Goal: Transaction & Acquisition: Purchase product/service

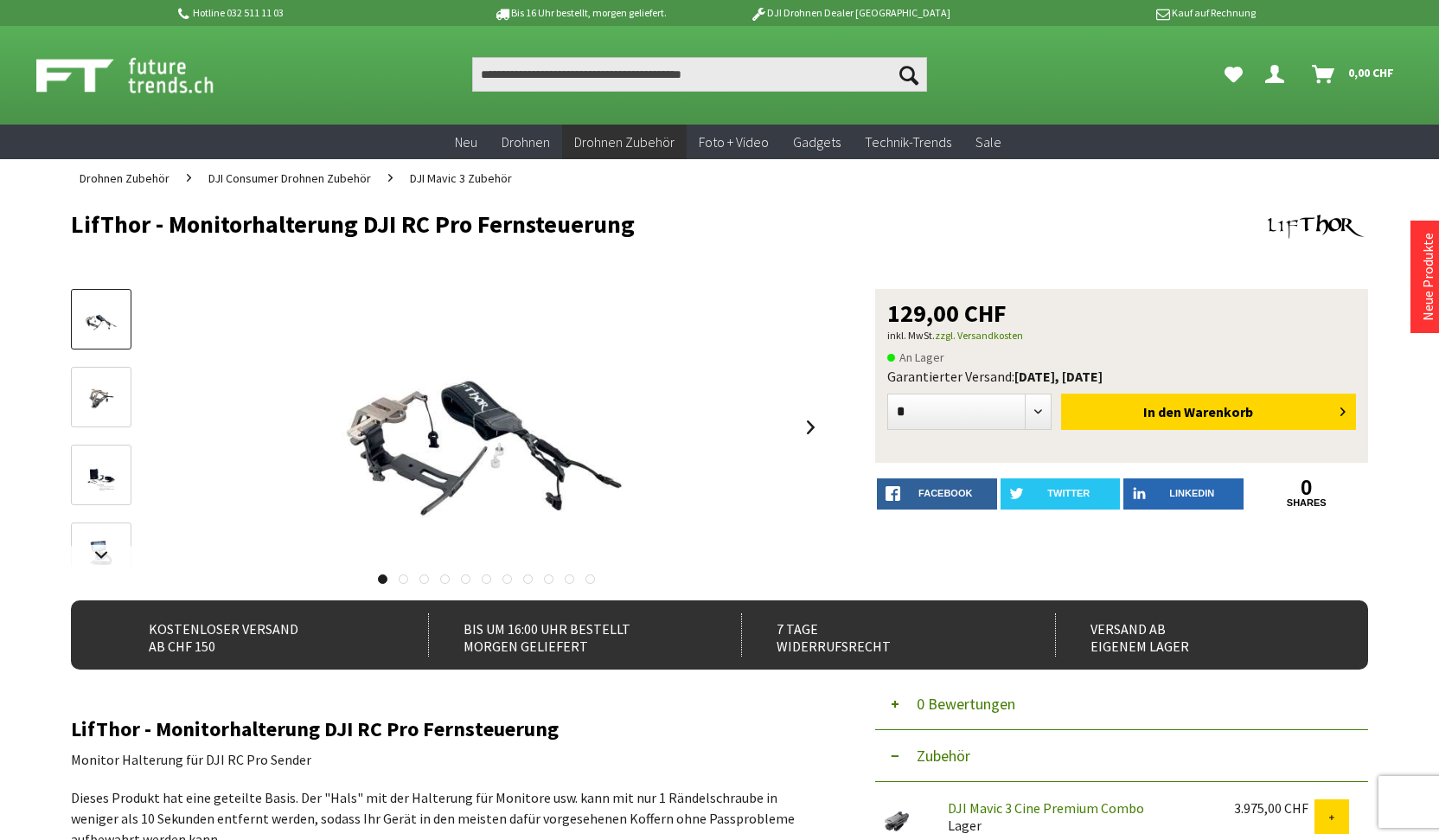
click at [104, 482] on img at bounding box center [100, 475] width 50 height 32
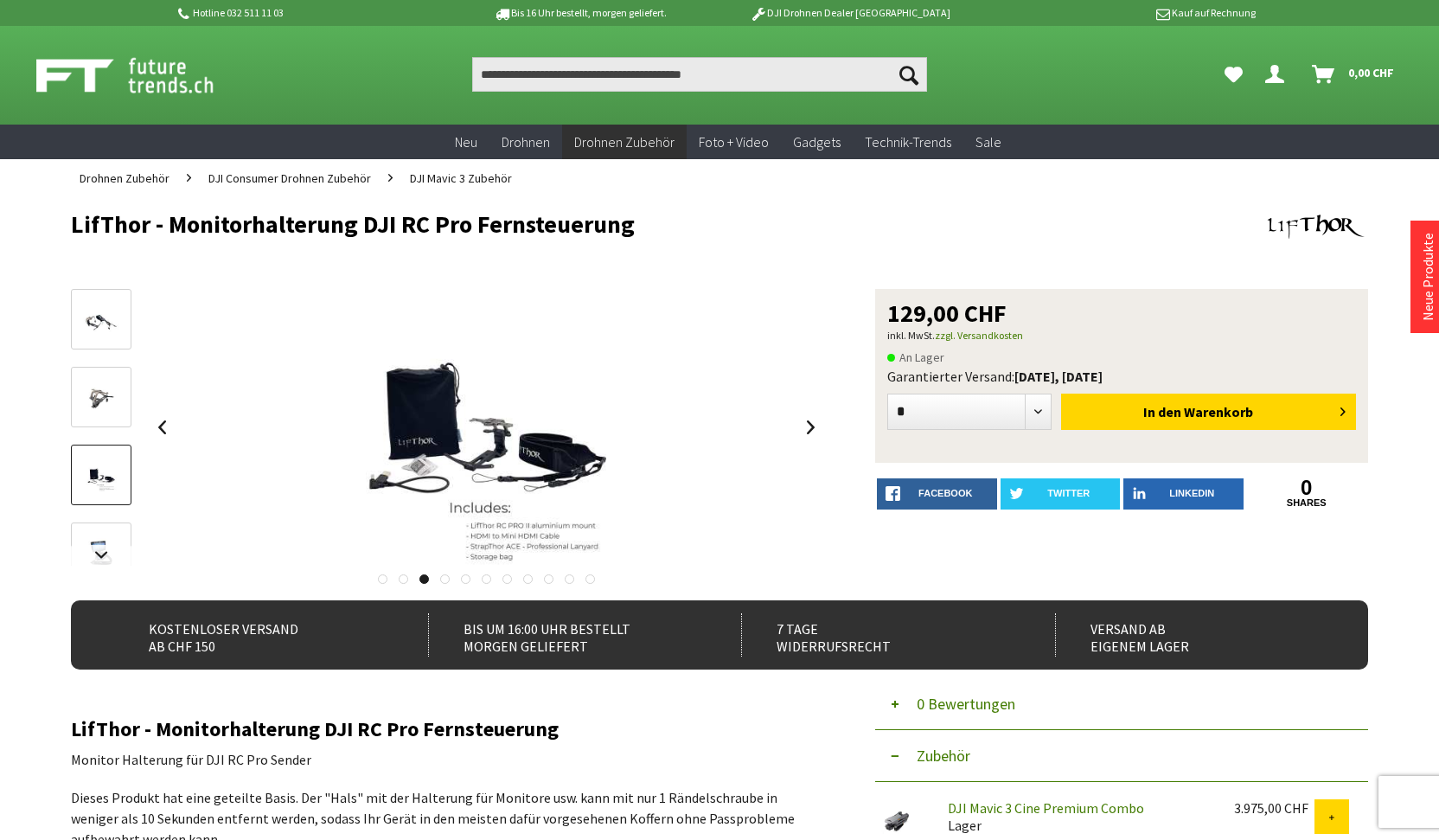
click at [107, 526] on link at bounding box center [101, 552] width 61 height 61
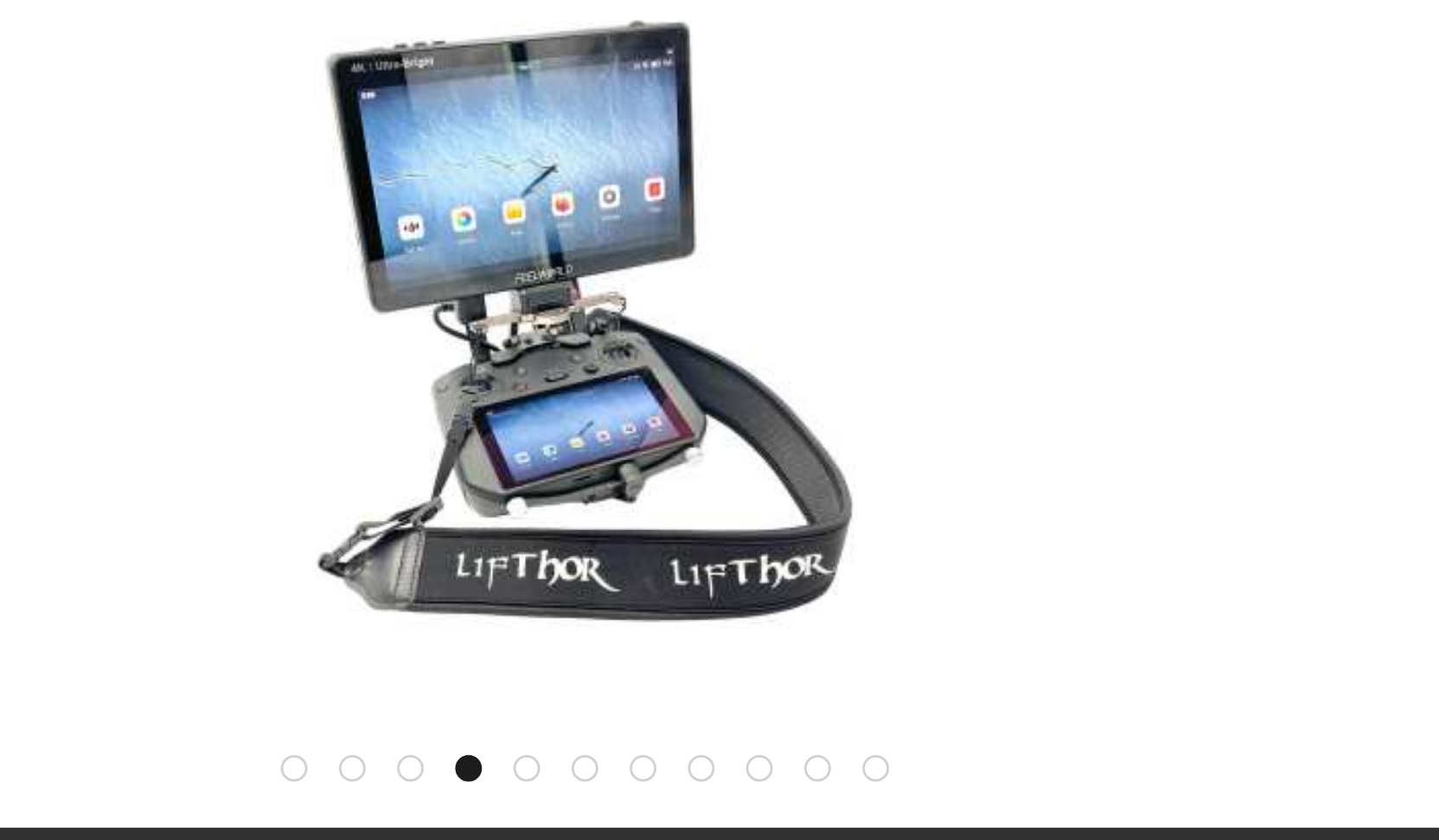
click at [266, 254] on img at bounding box center [485, 393] width 439 height 276
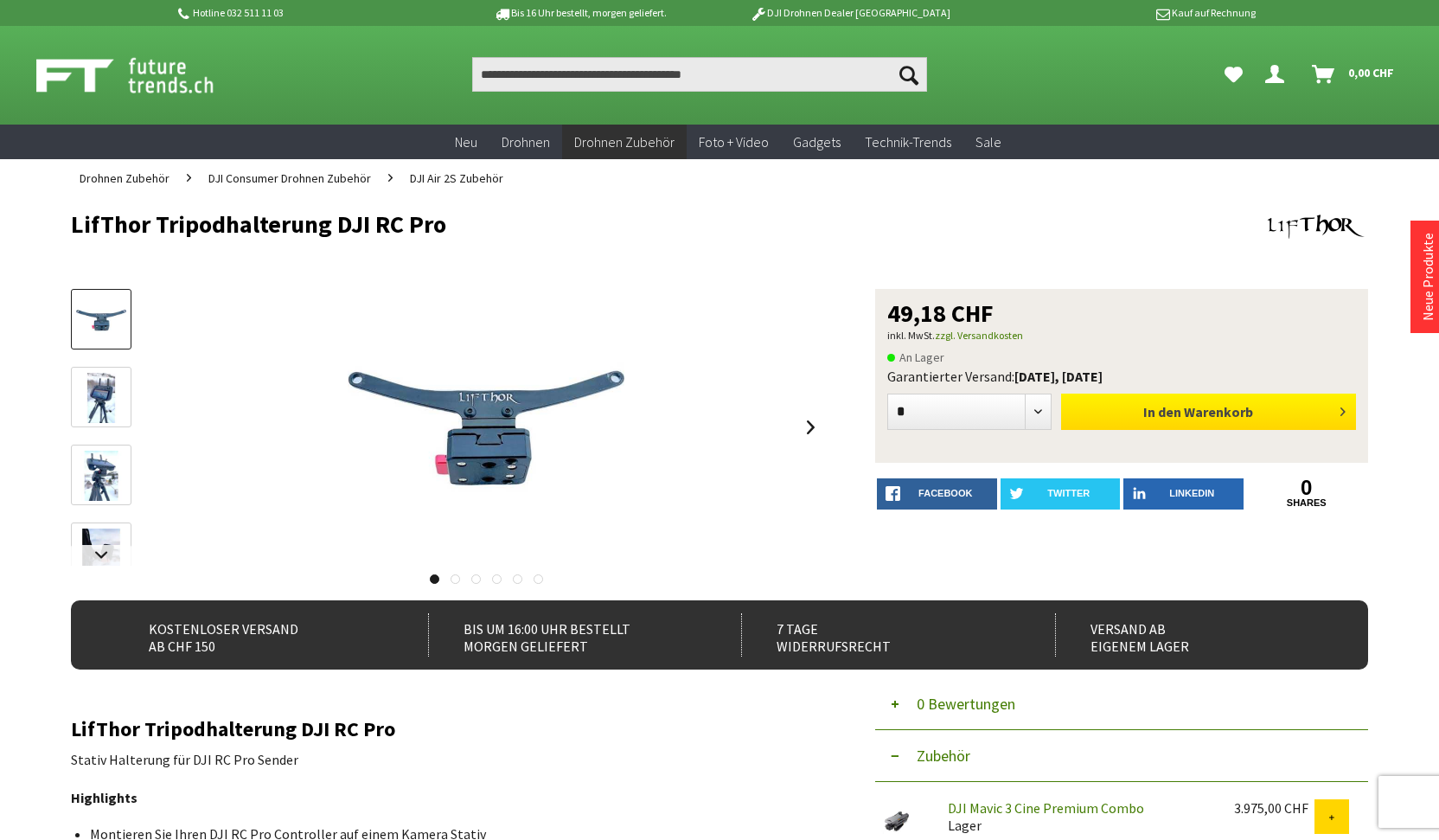
click at [1205, 408] on span "Warenkorb" at bounding box center [1218, 412] width 70 height 18
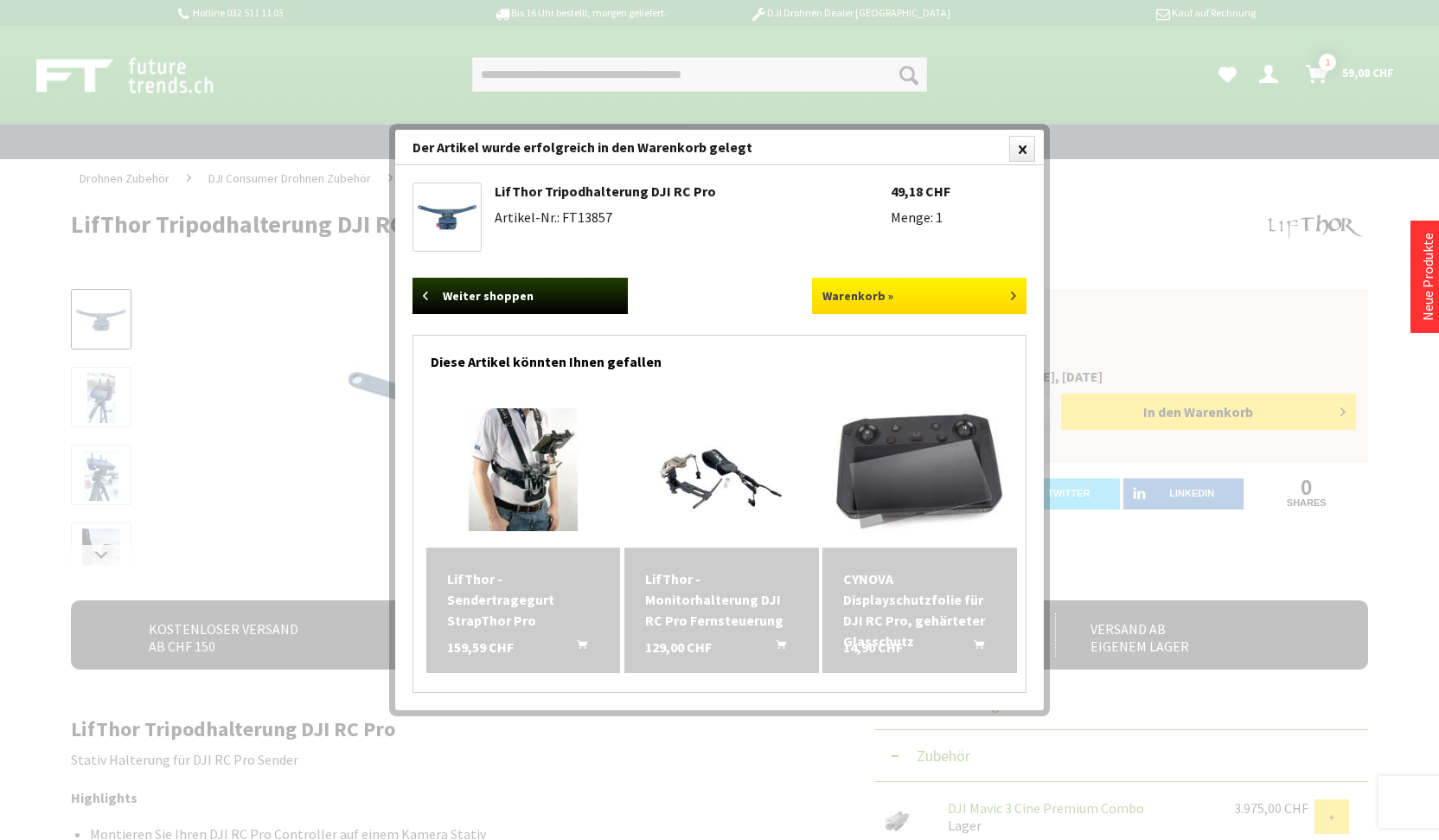
click at [892, 284] on link "Warenkorb »" at bounding box center [919, 295] width 216 height 36
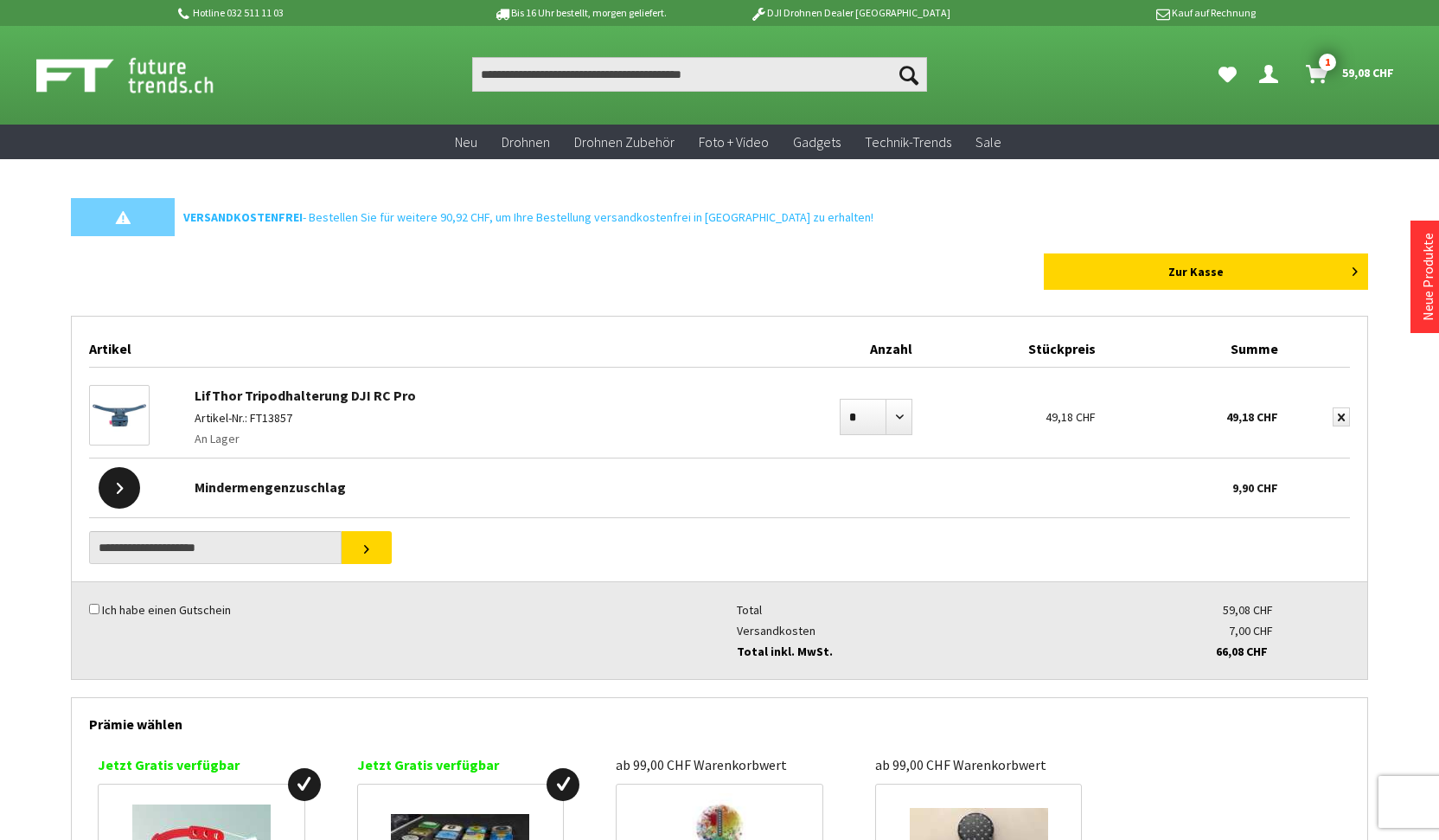
click at [195, 394] on link "LifThor Tripodhalterung DJI RC Pro" at bounding box center [305, 395] width 221 height 18
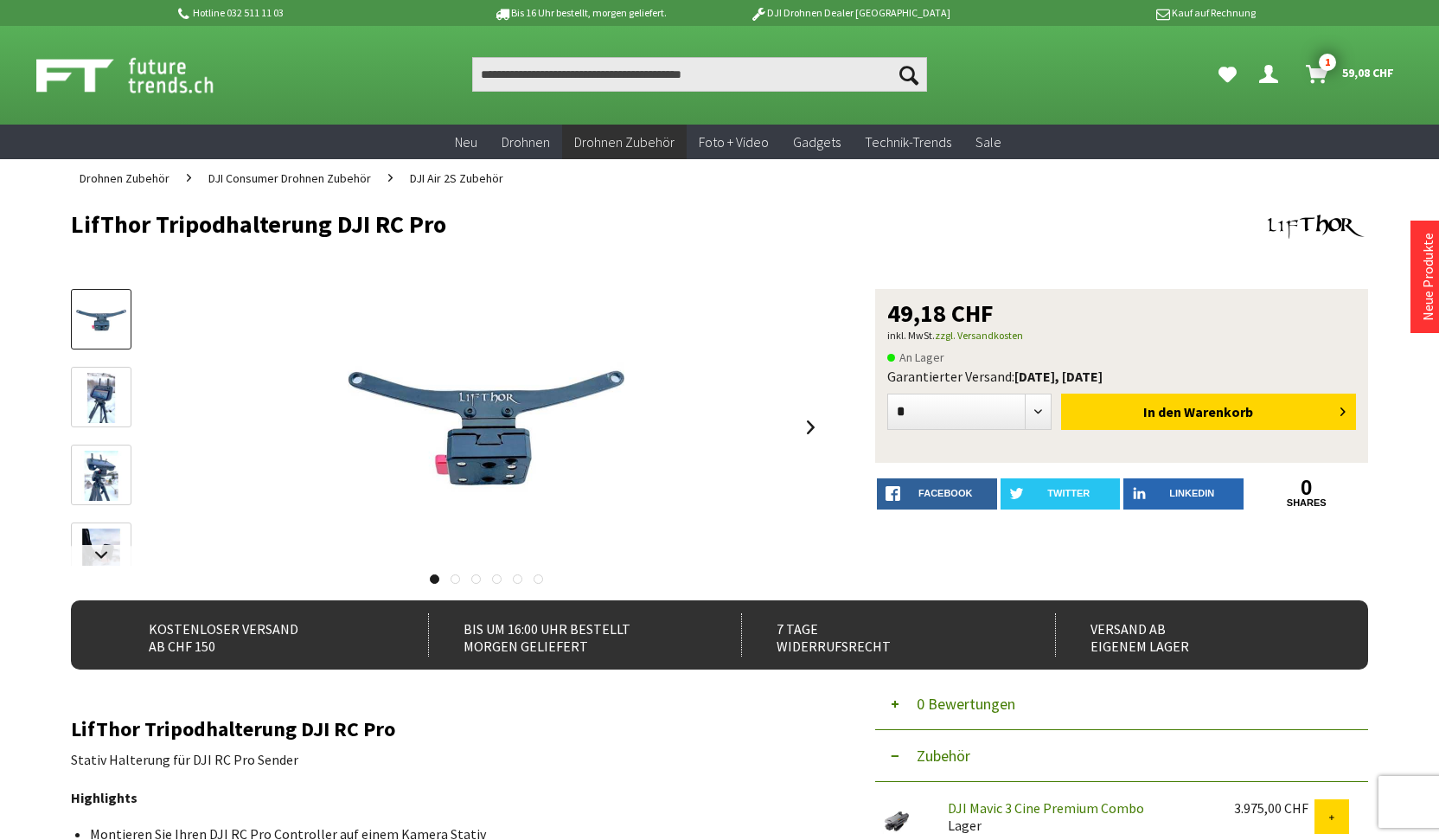
click at [195, 391] on div at bounding box center [486, 427] width 675 height 276
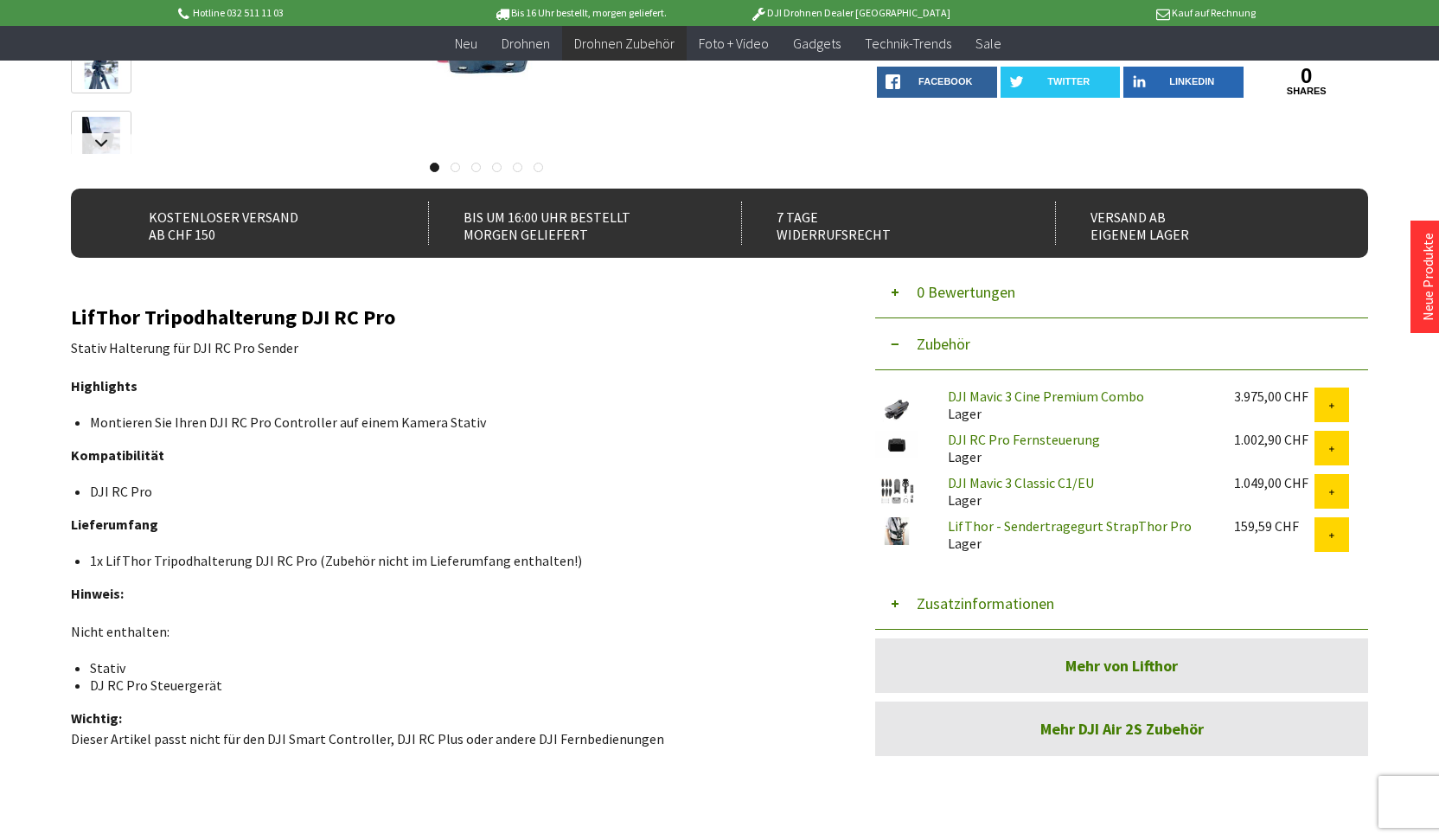
scroll to position [382, 0]
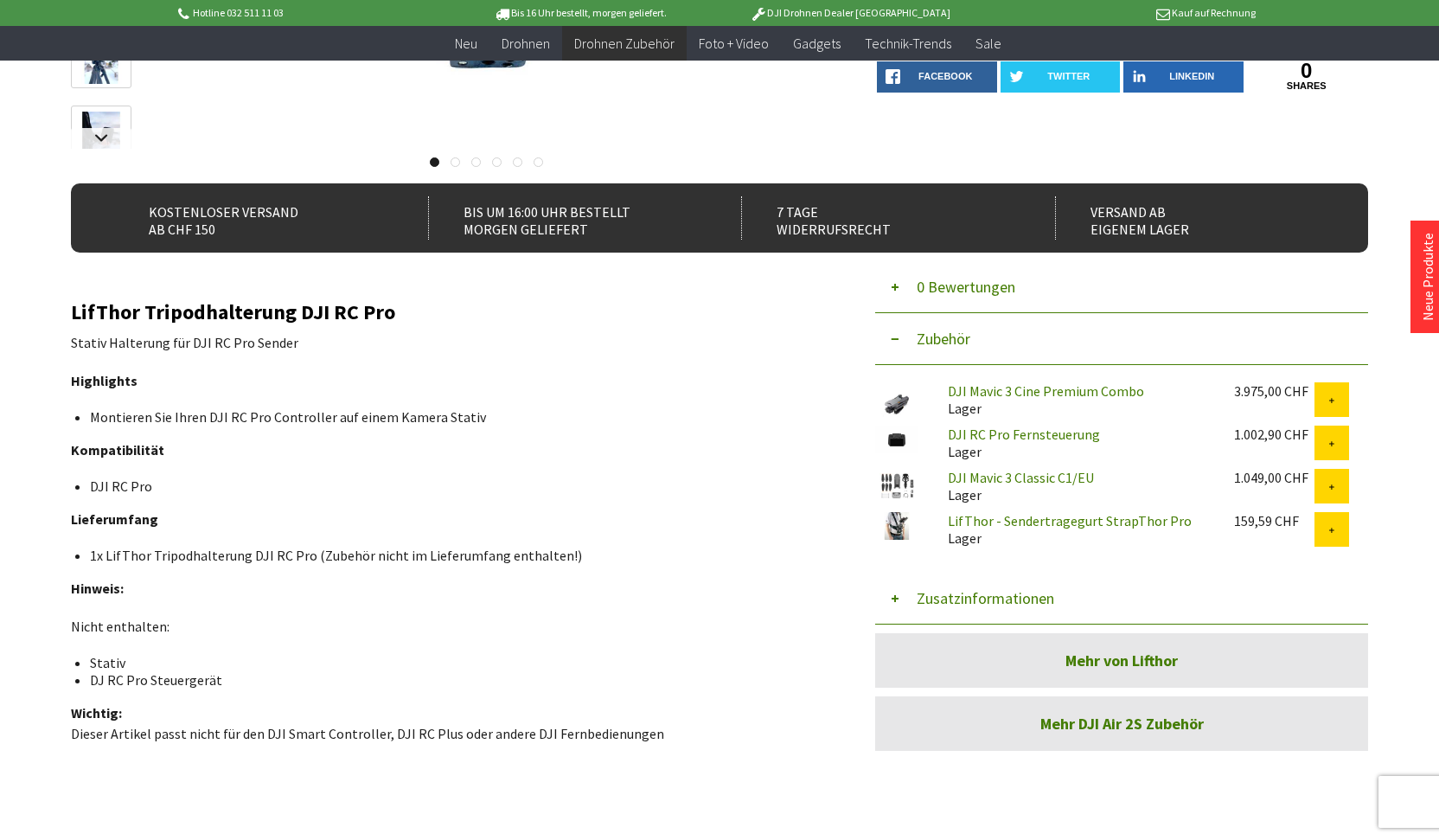
click at [1034, 316] on button "Zubehör" at bounding box center [1122, 339] width 493 height 52
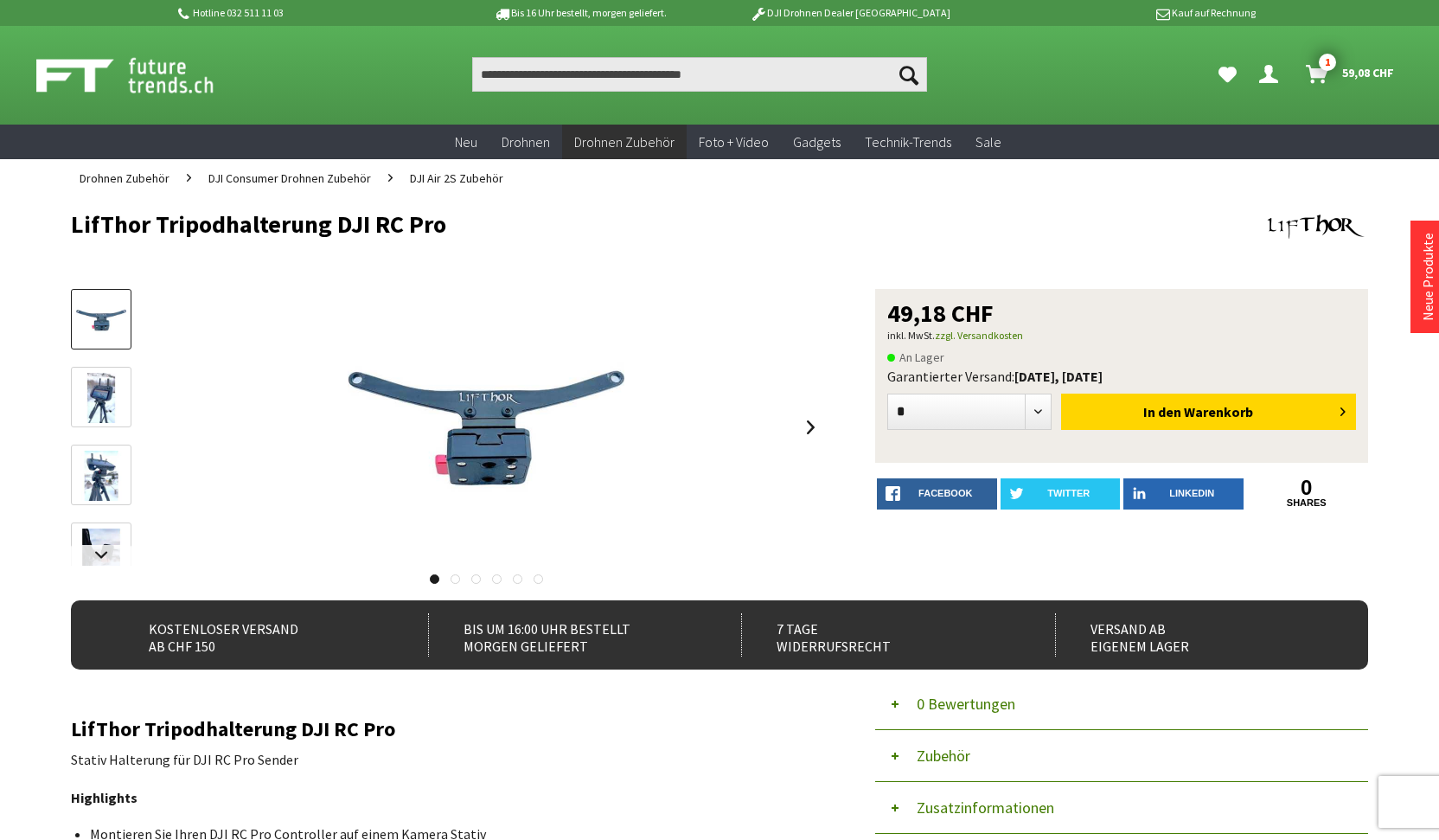
scroll to position [0, 0]
click at [1346, 71] on span "59,08 CHF" at bounding box center [1368, 72] width 52 height 27
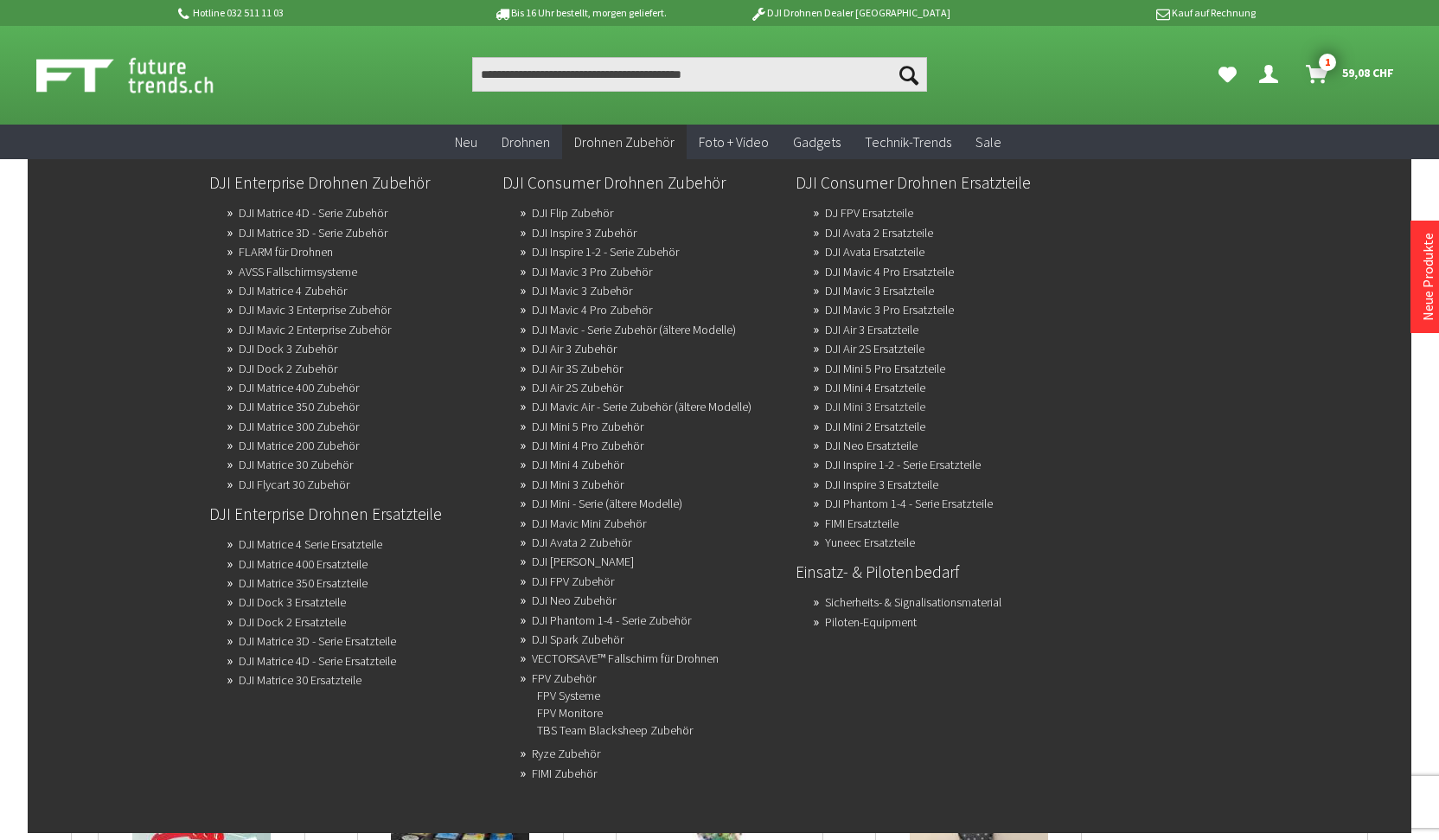
click at [913, 405] on link "DJI Mini 3 Ersatzteile" at bounding box center [875, 406] width 100 height 24
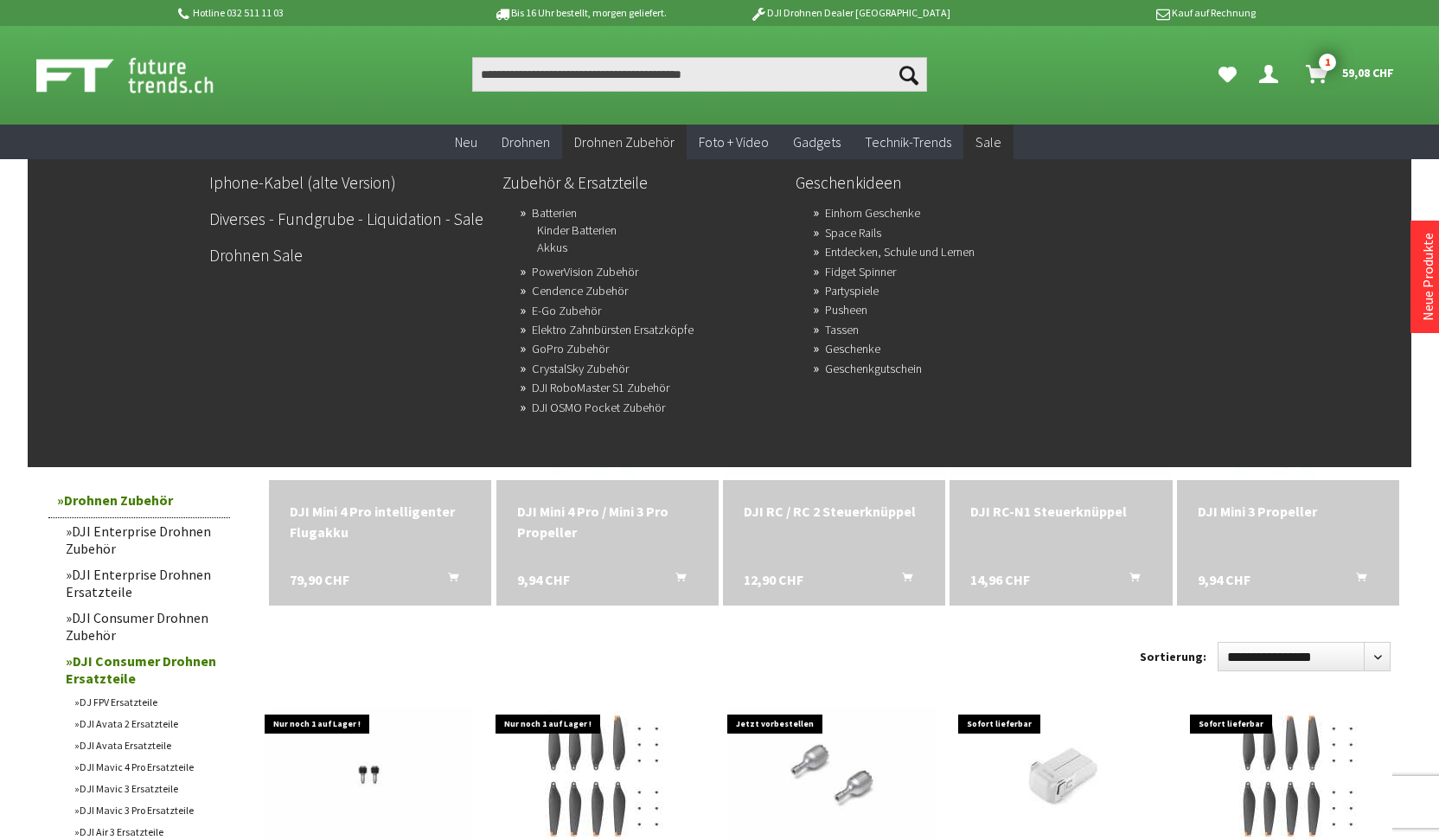
click at [990, 144] on span "Sale" at bounding box center [988, 142] width 26 height 18
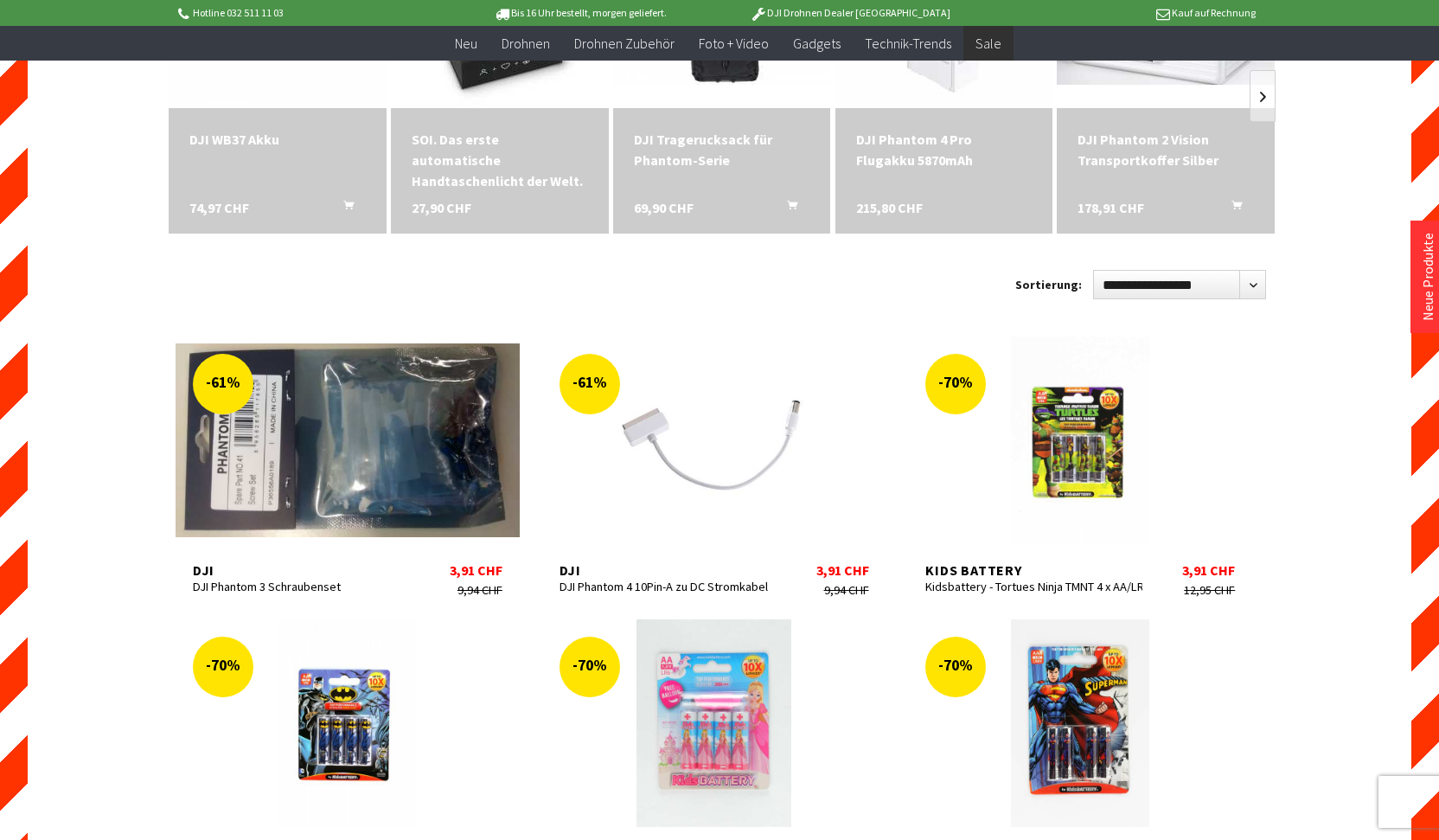
scroll to position [411, 0]
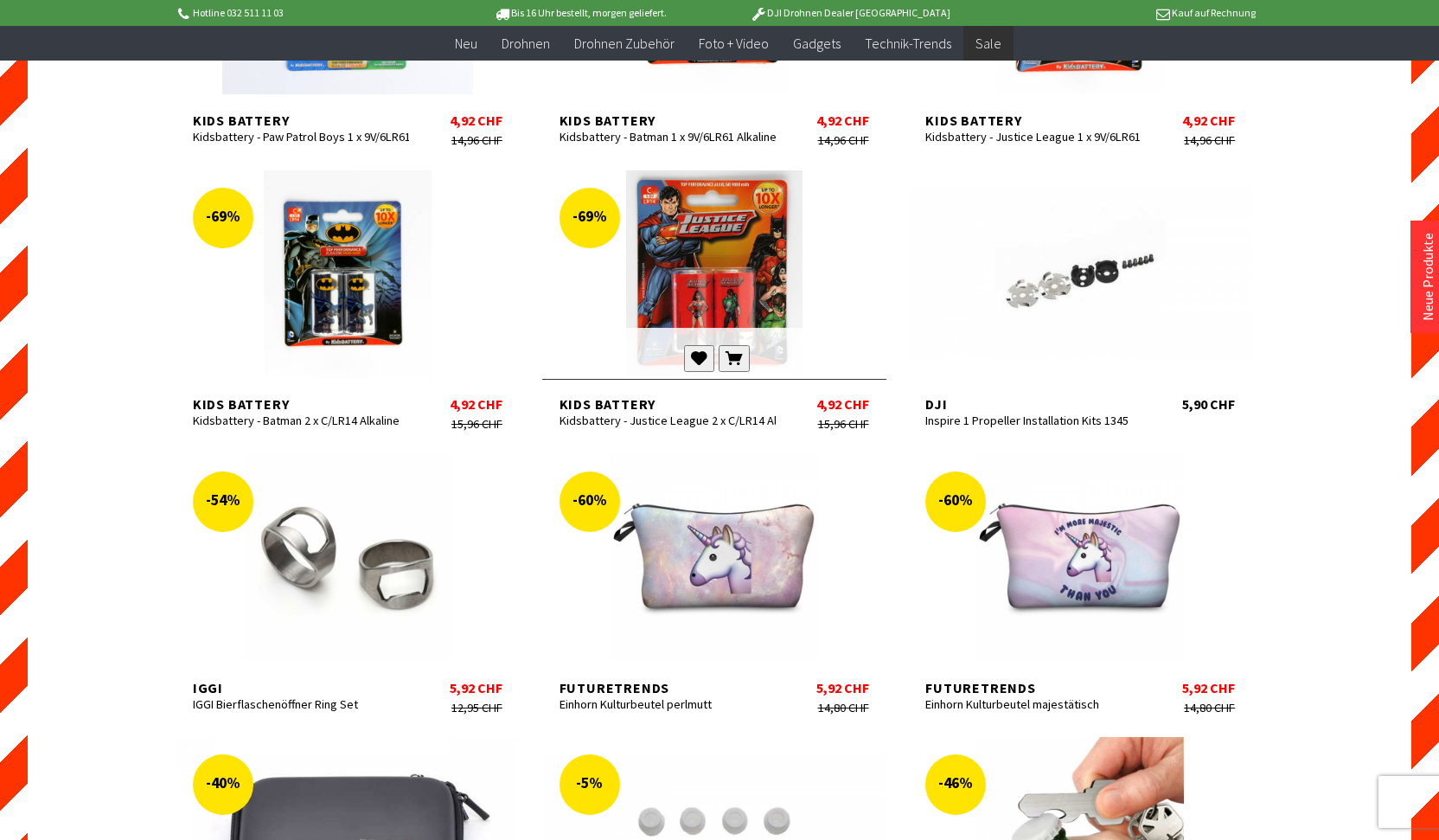
scroll to position [2635, 0]
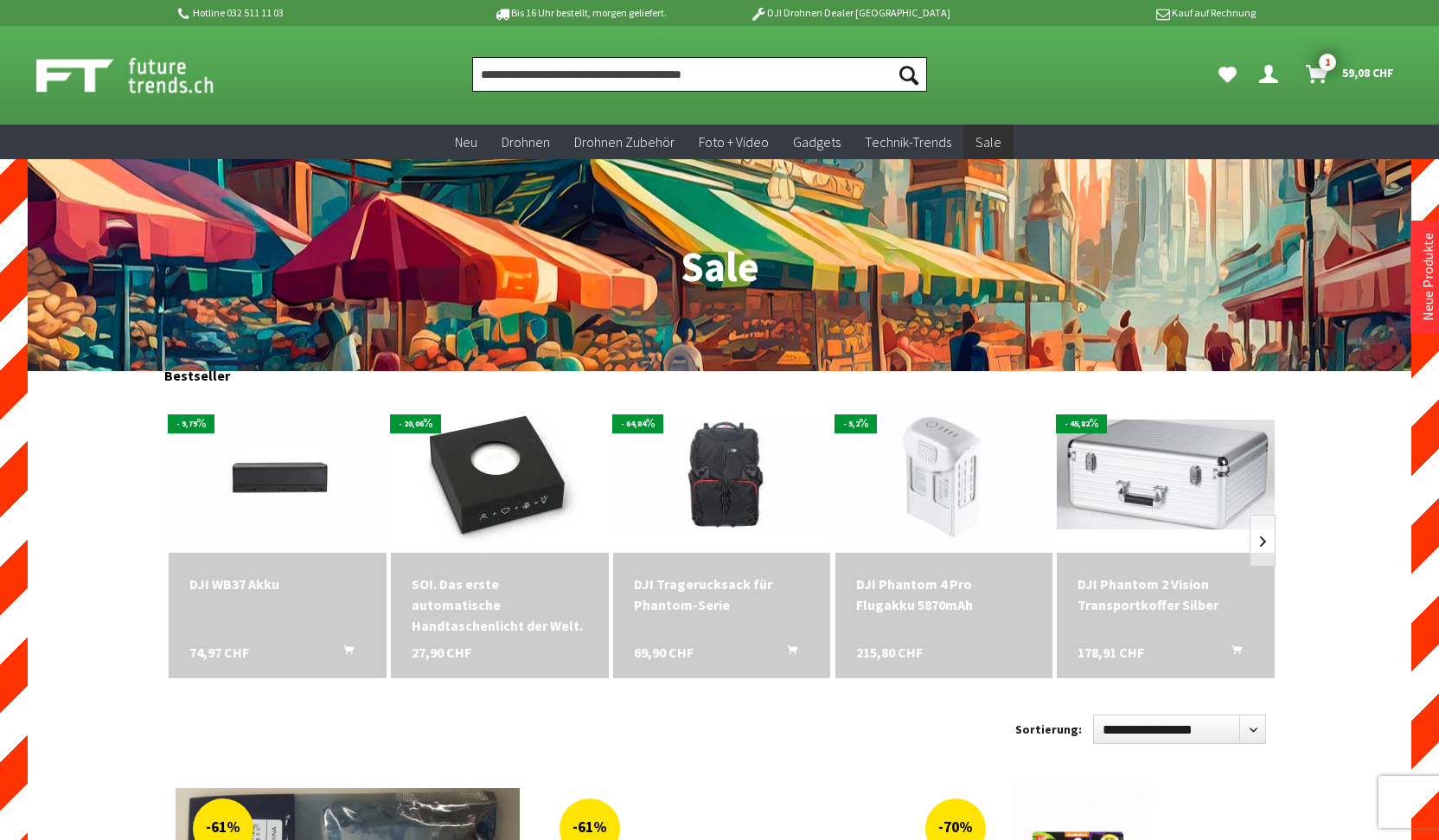
click at [726, 87] on input "Produkt, Marke, Kategorie, EAN, Artikelnummer…" at bounding box center [699, 74] width 455 height 34
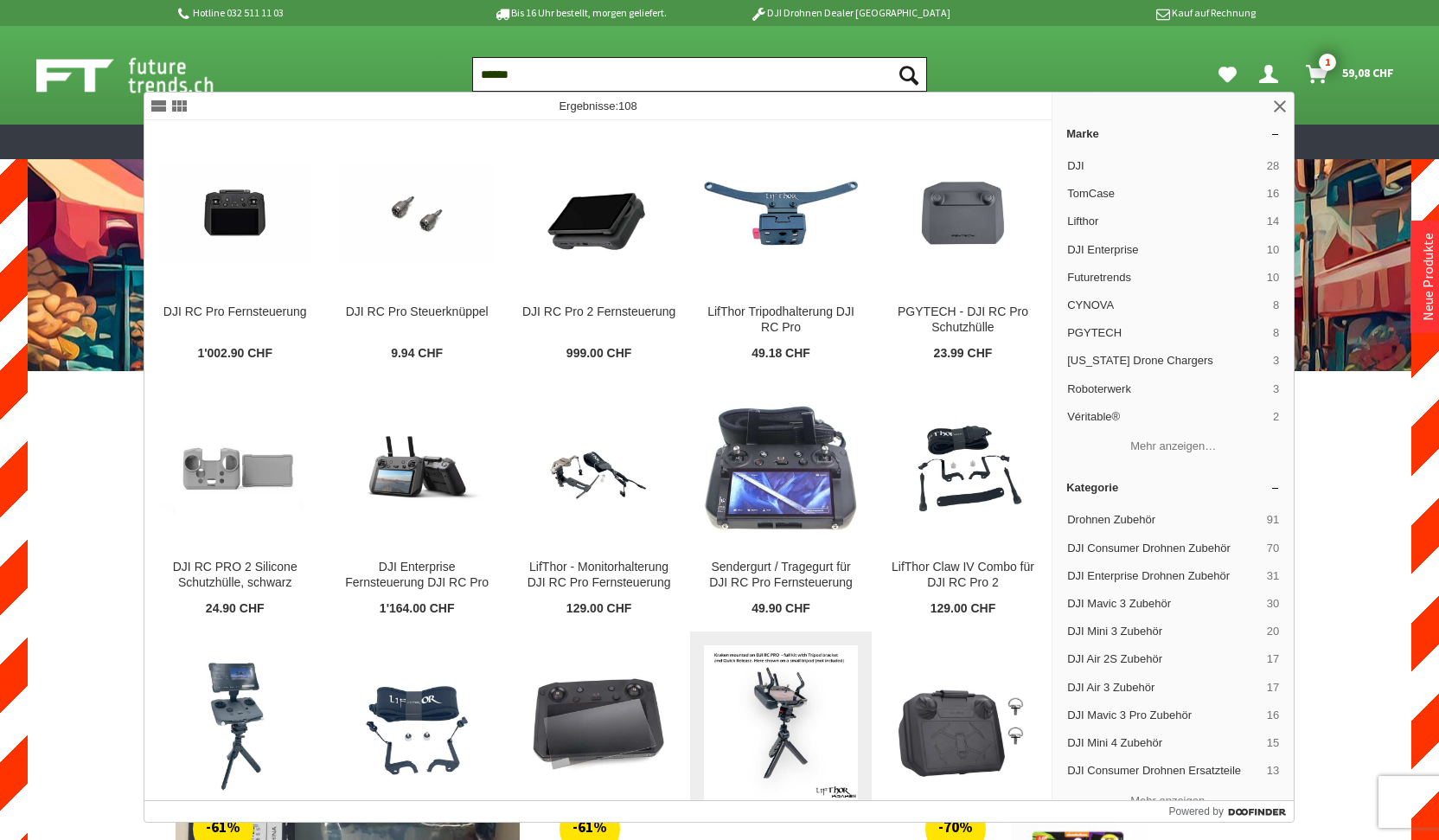
type input "******"
click at [791, 716] on img at bounding box center [780, 723] width 153 height 153
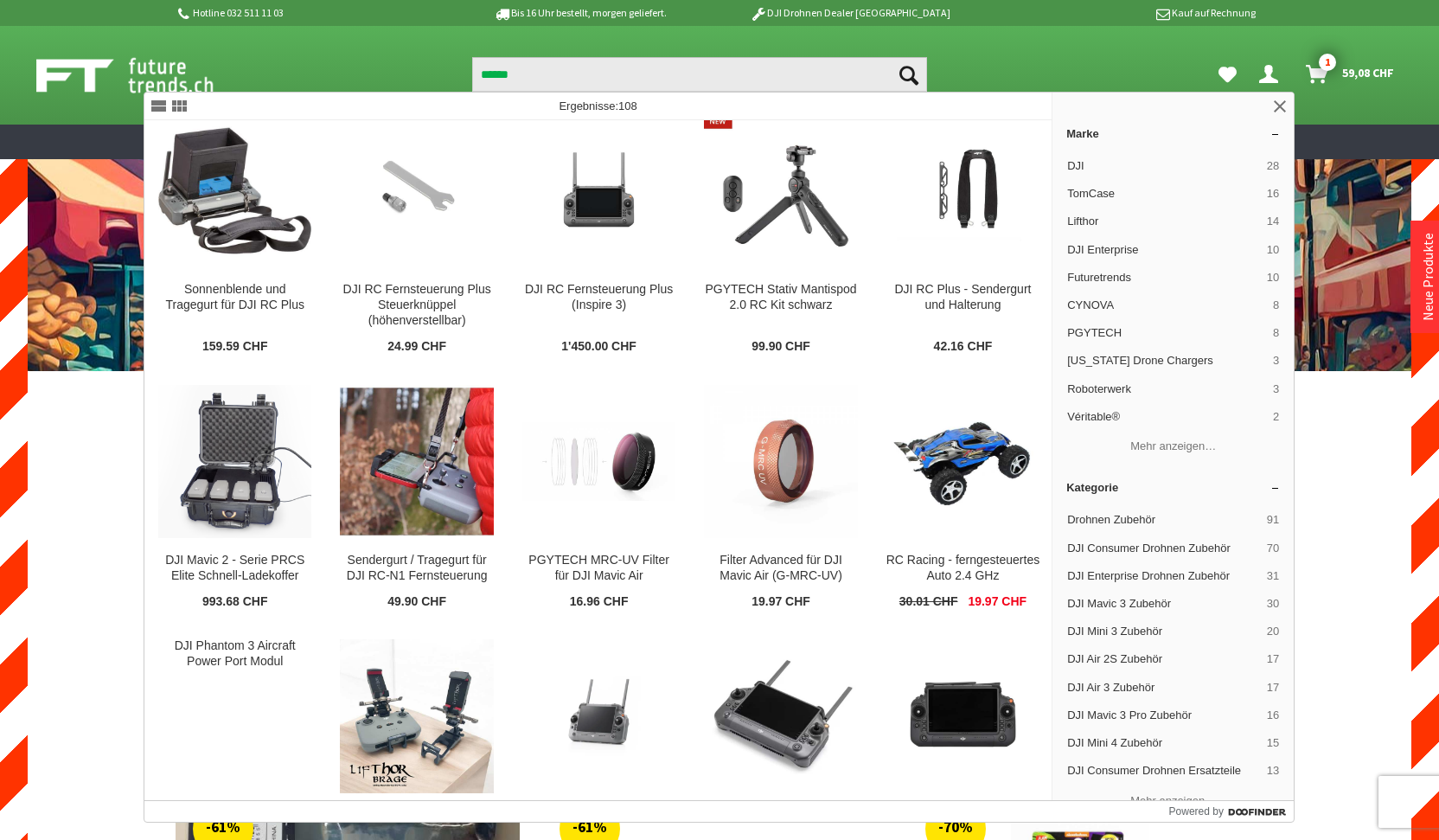
scroll to position [3216, 0]
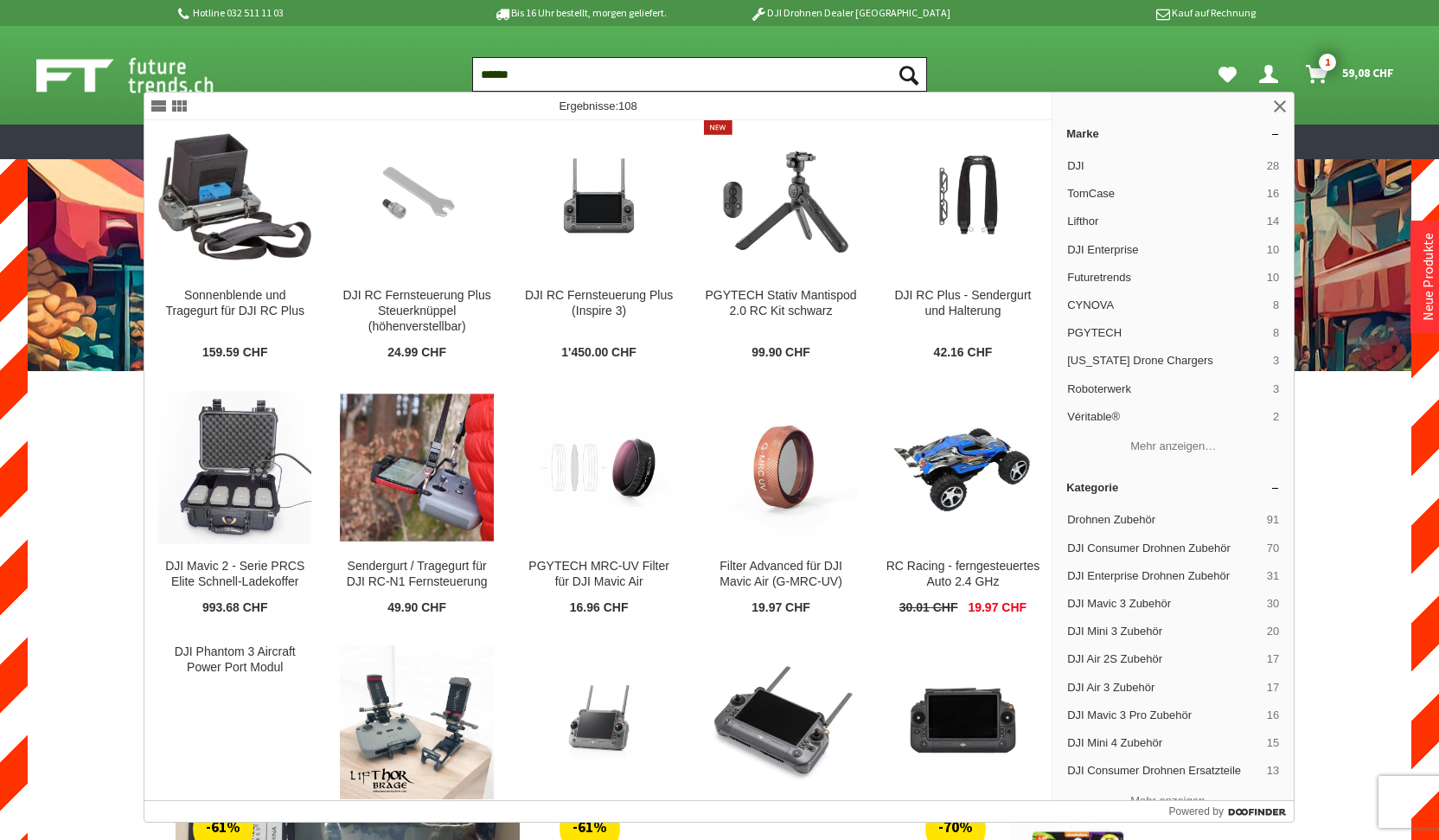
click at [616, 72] on input "******" at bounding box center [699, 74] width 455 height 34
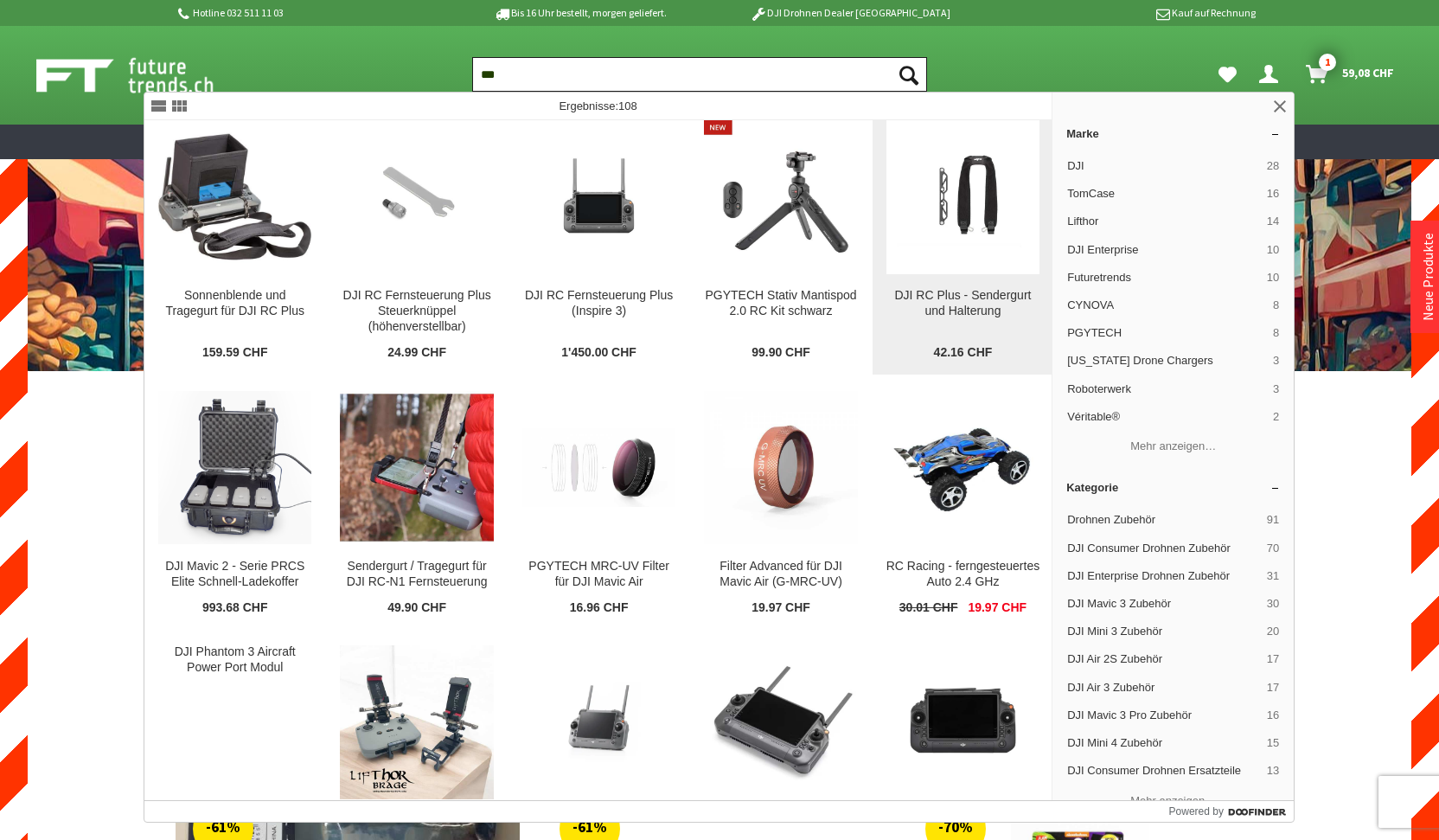
scroll to position [0, 0]
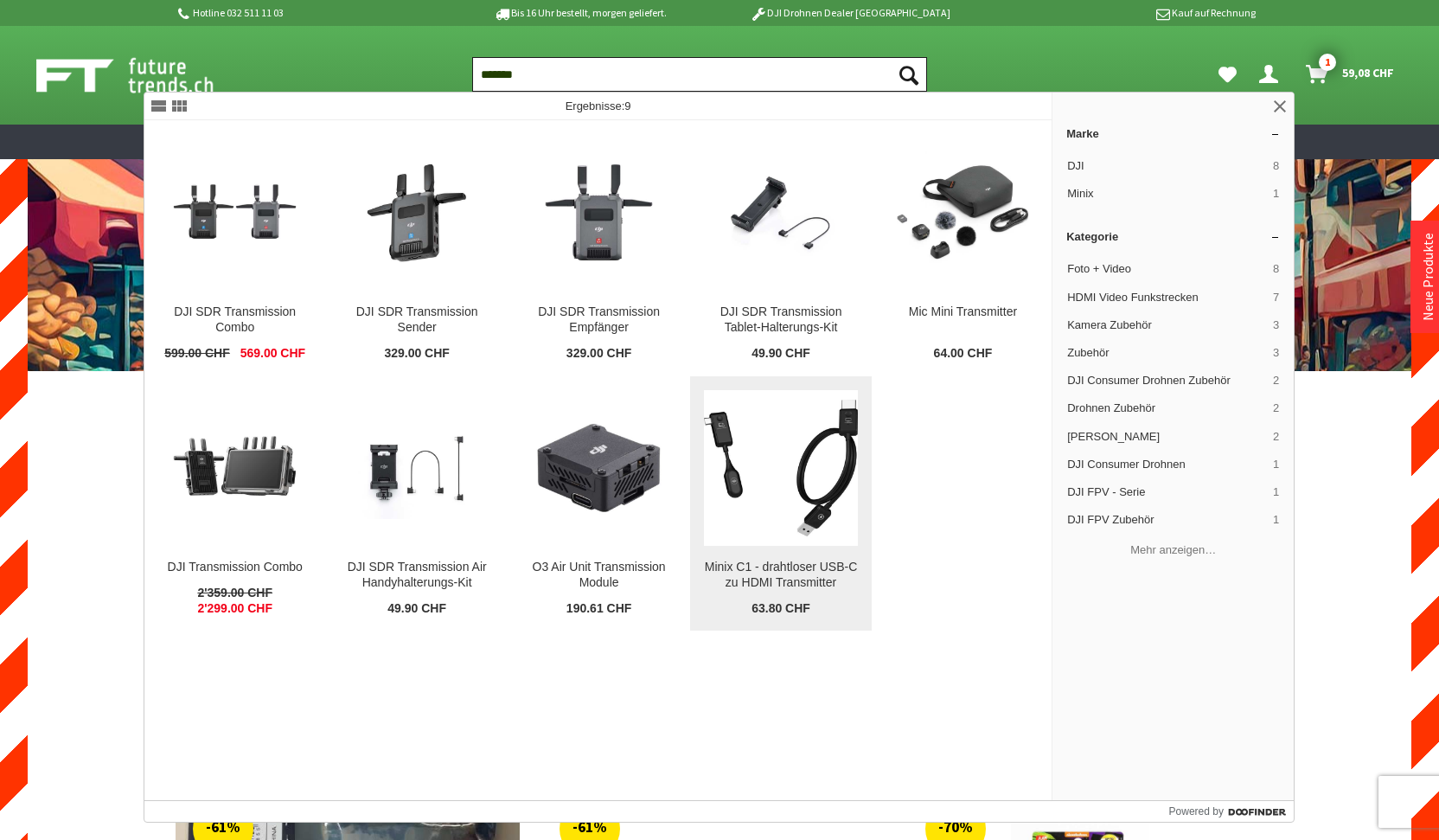
type input "*******"
click at [744, 480] on img at bounding box center [780, 468] width 153 height 136
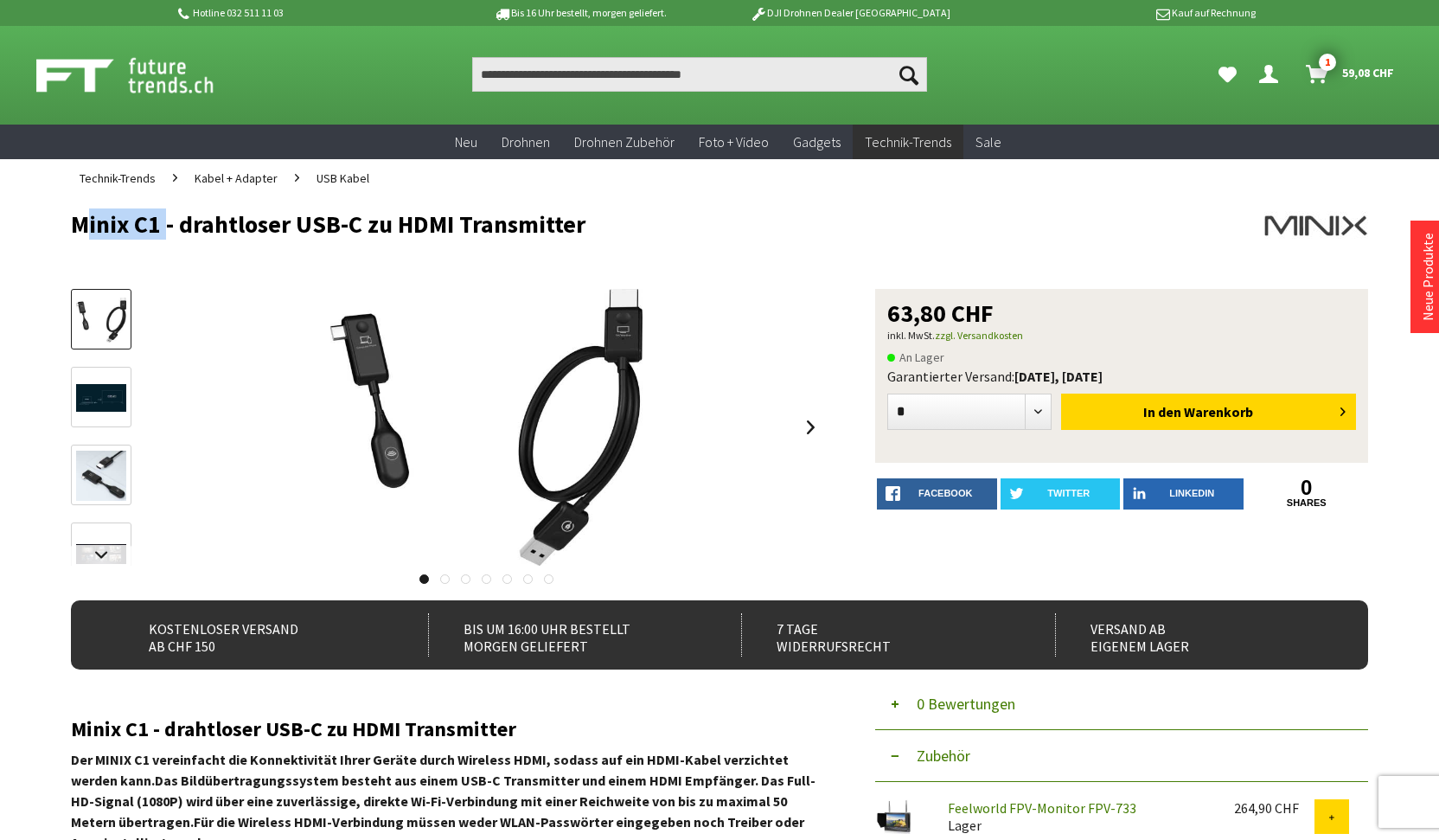
drag, startPoint x: 76, startPoint y: 220, endPoint x: 163, endPoint y: 225, distance: 87.1
click at [163, 225] on h1 "Minix C1 - drahtloser USB-C zu HDMI Transmitter" at bounding box center [590, 224] width 1038 height 26
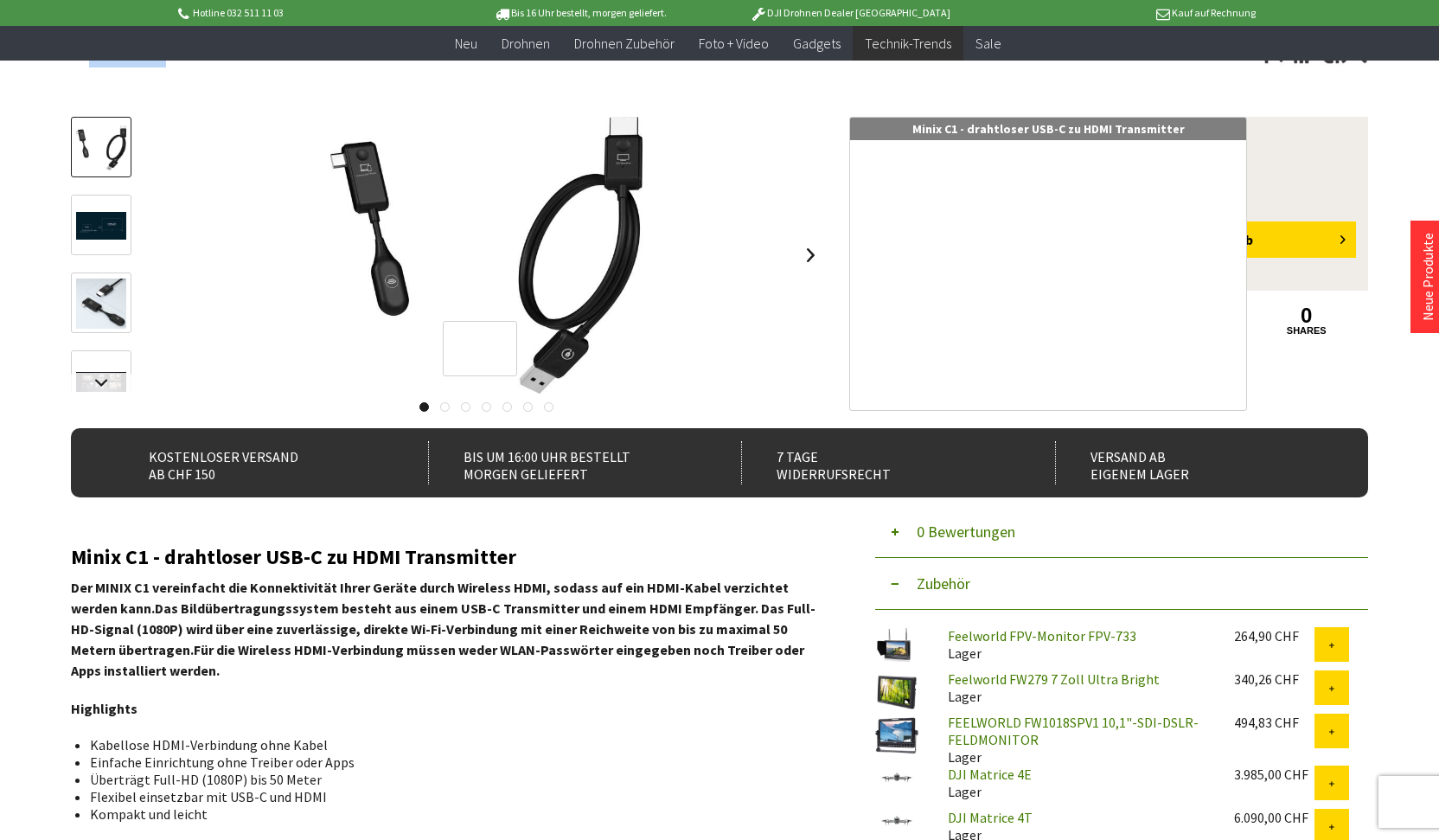
scroll to position [115, 0]
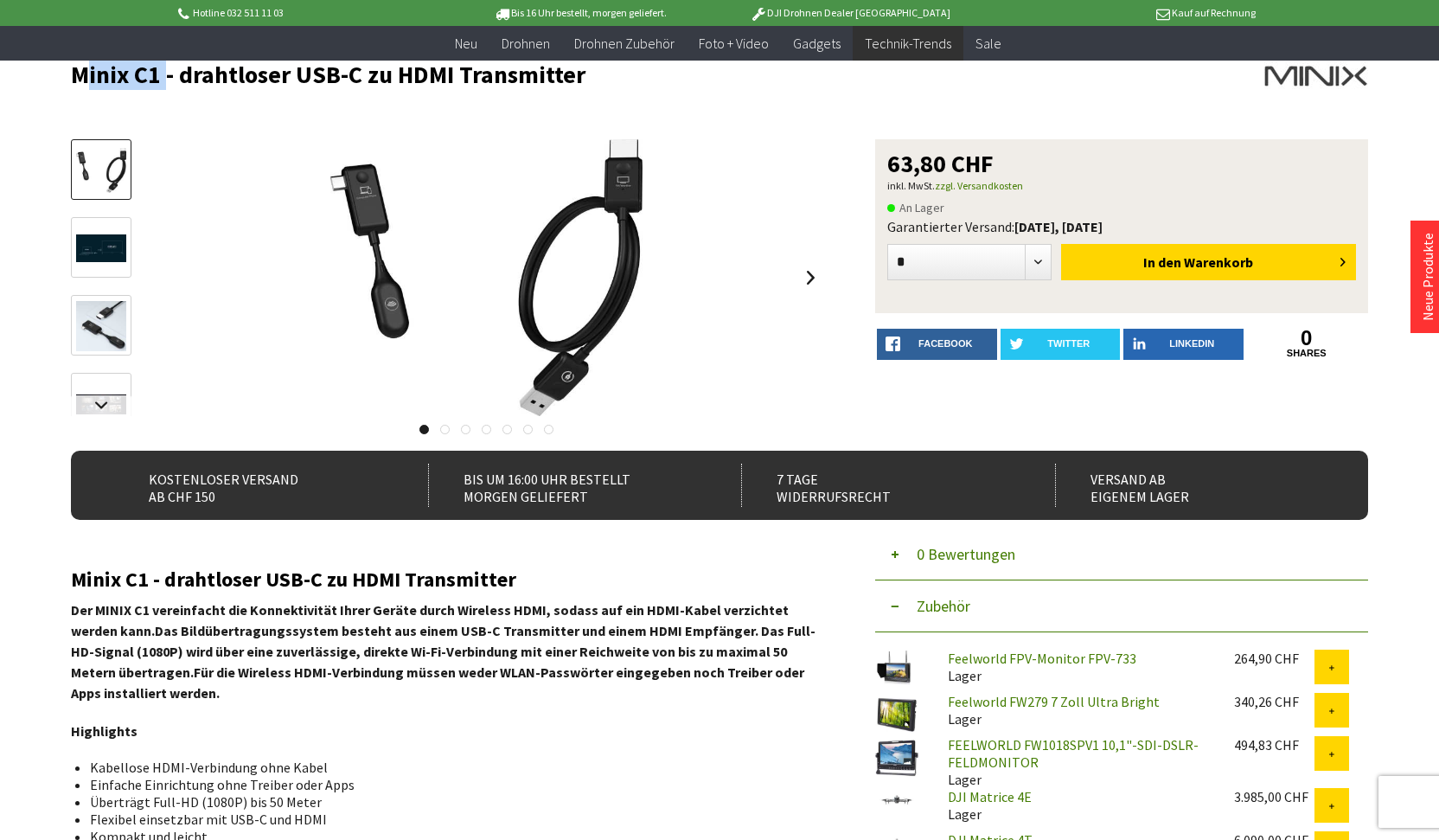
click at [105, 313] on img at bounding box center [100, 326] width 50 height 50
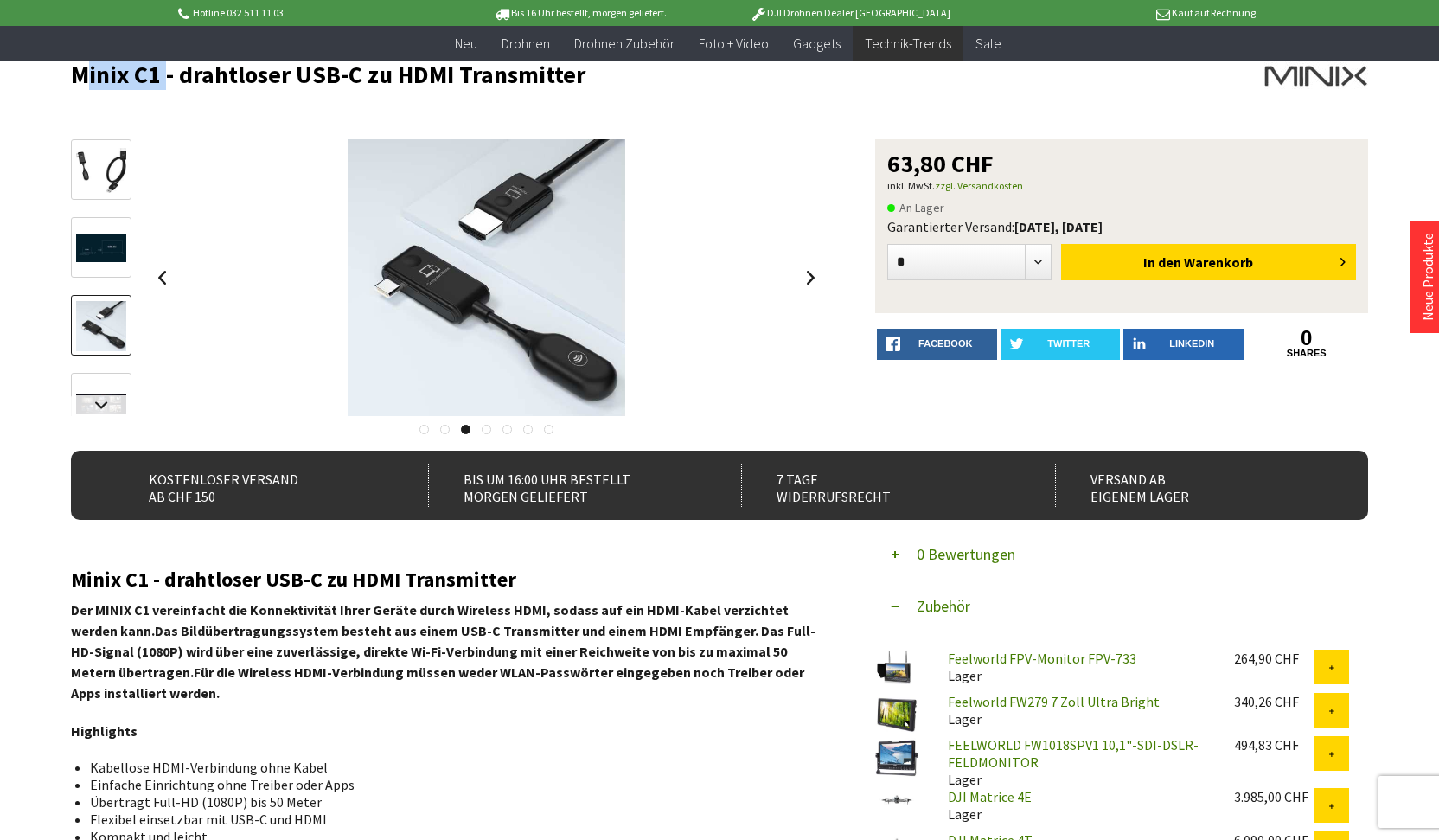
click at [107, 247] on img at bounding box center [100, 248] width 50 height 28
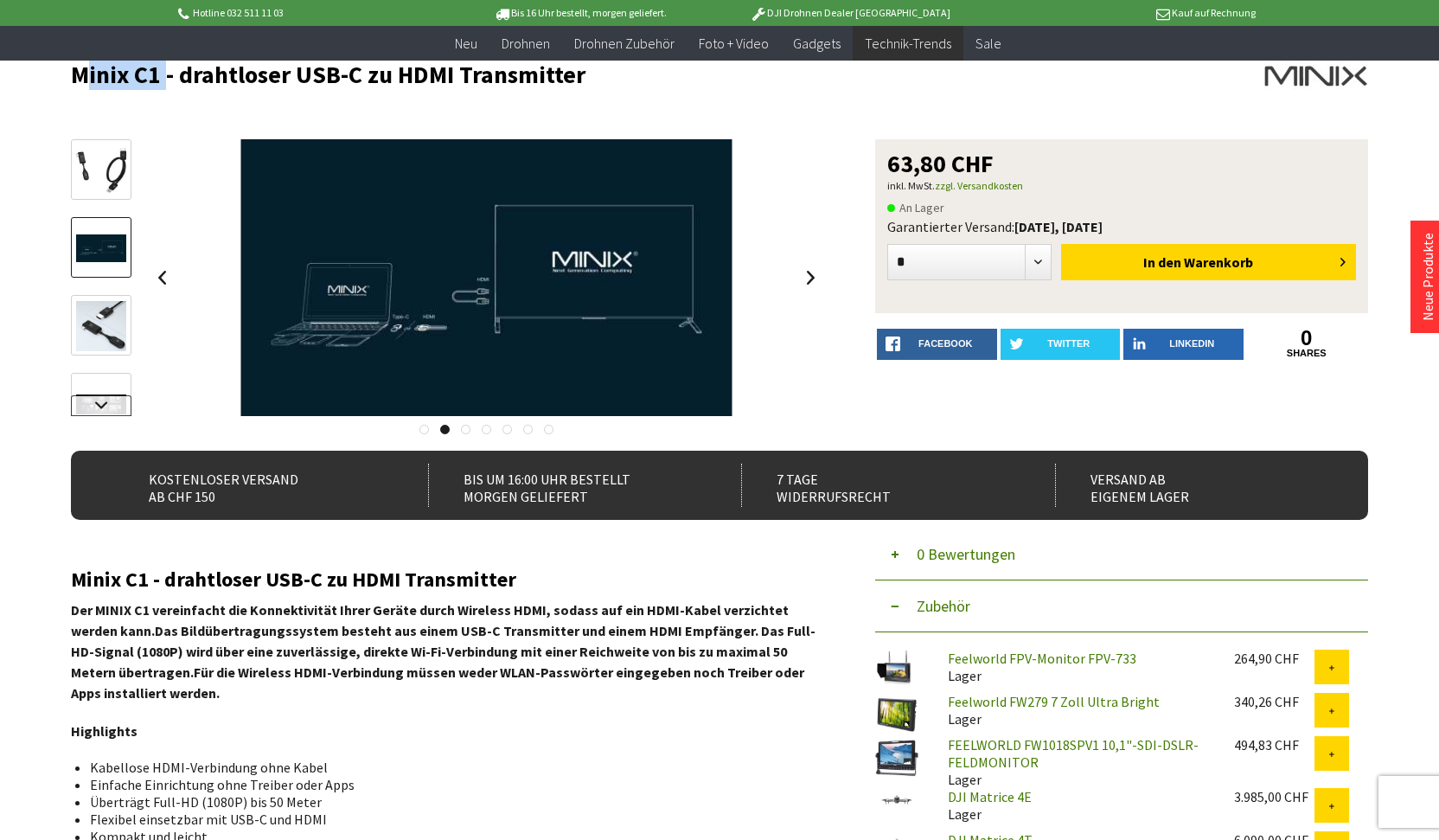
click at [114, 405] on link at bounding box center [101, 406] width 61 height 21
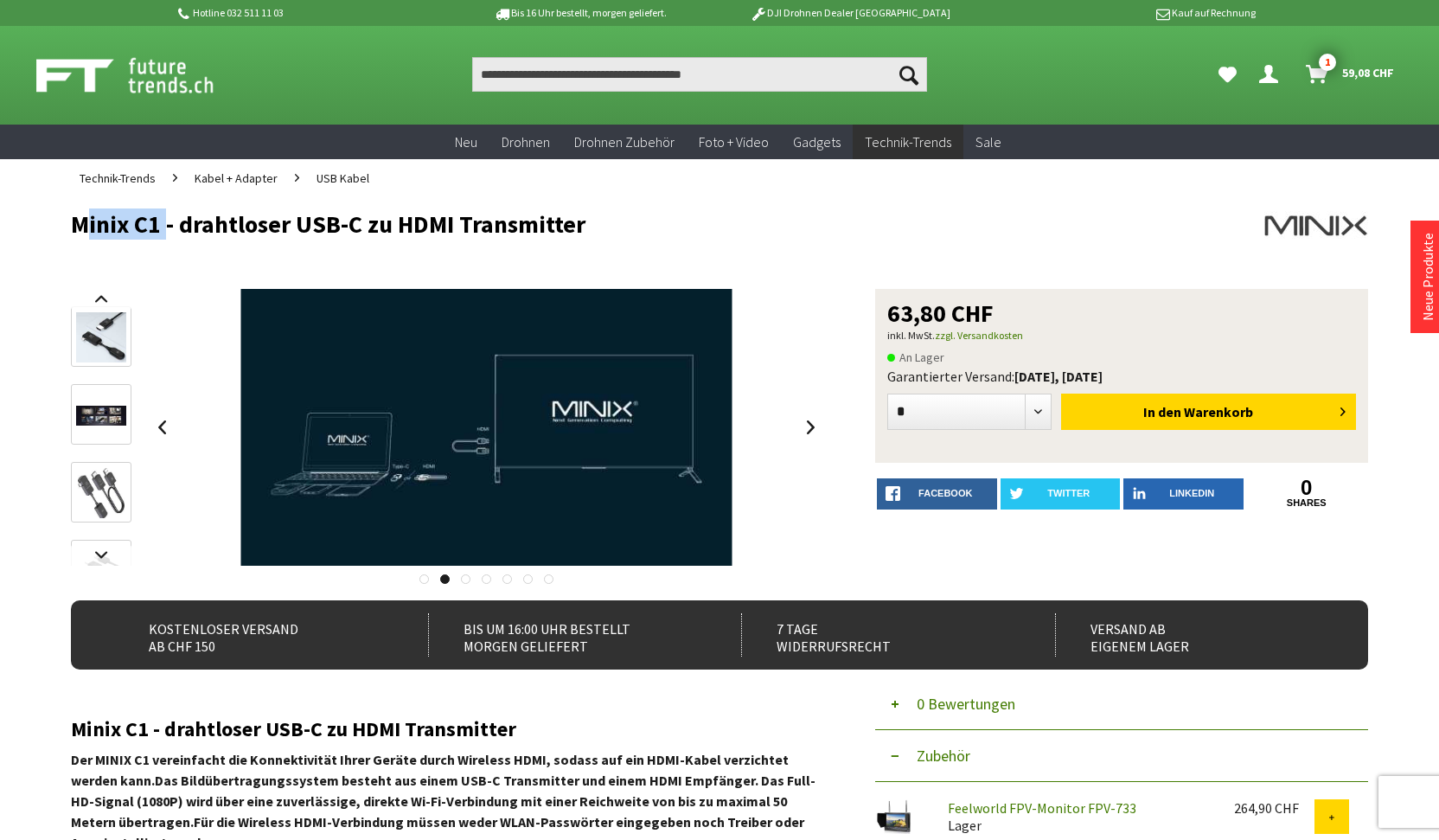
scroll to position [0, 0]
click at [559, 80] on input "Produkt, Marke, Kategorie, EAN, Artikelnummer…" at bounding box center [699, 74] width 455 height 34
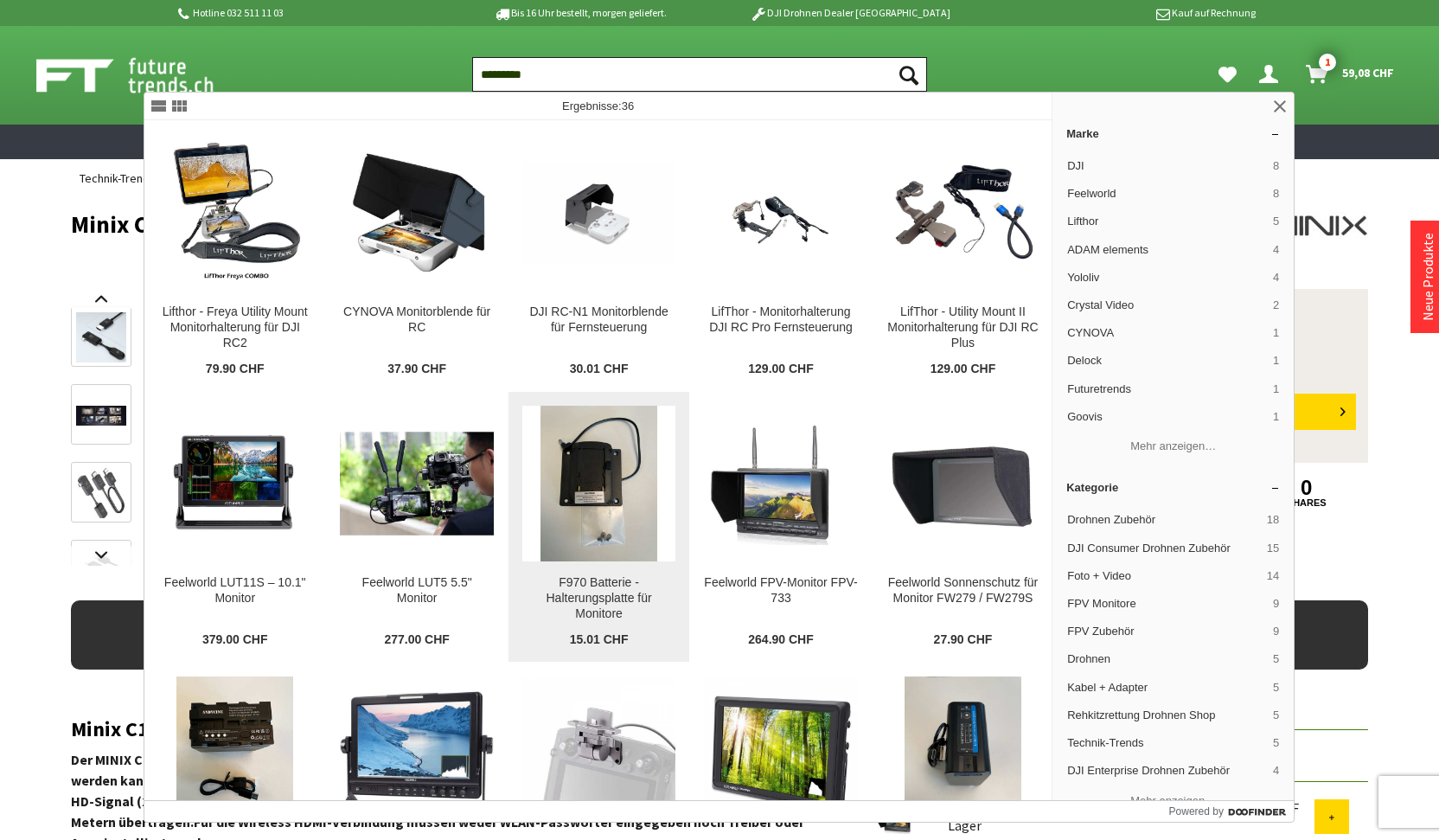
type input "*********"
click at [569, 461] on img at bounding box center [599, 483] width 117 height 156
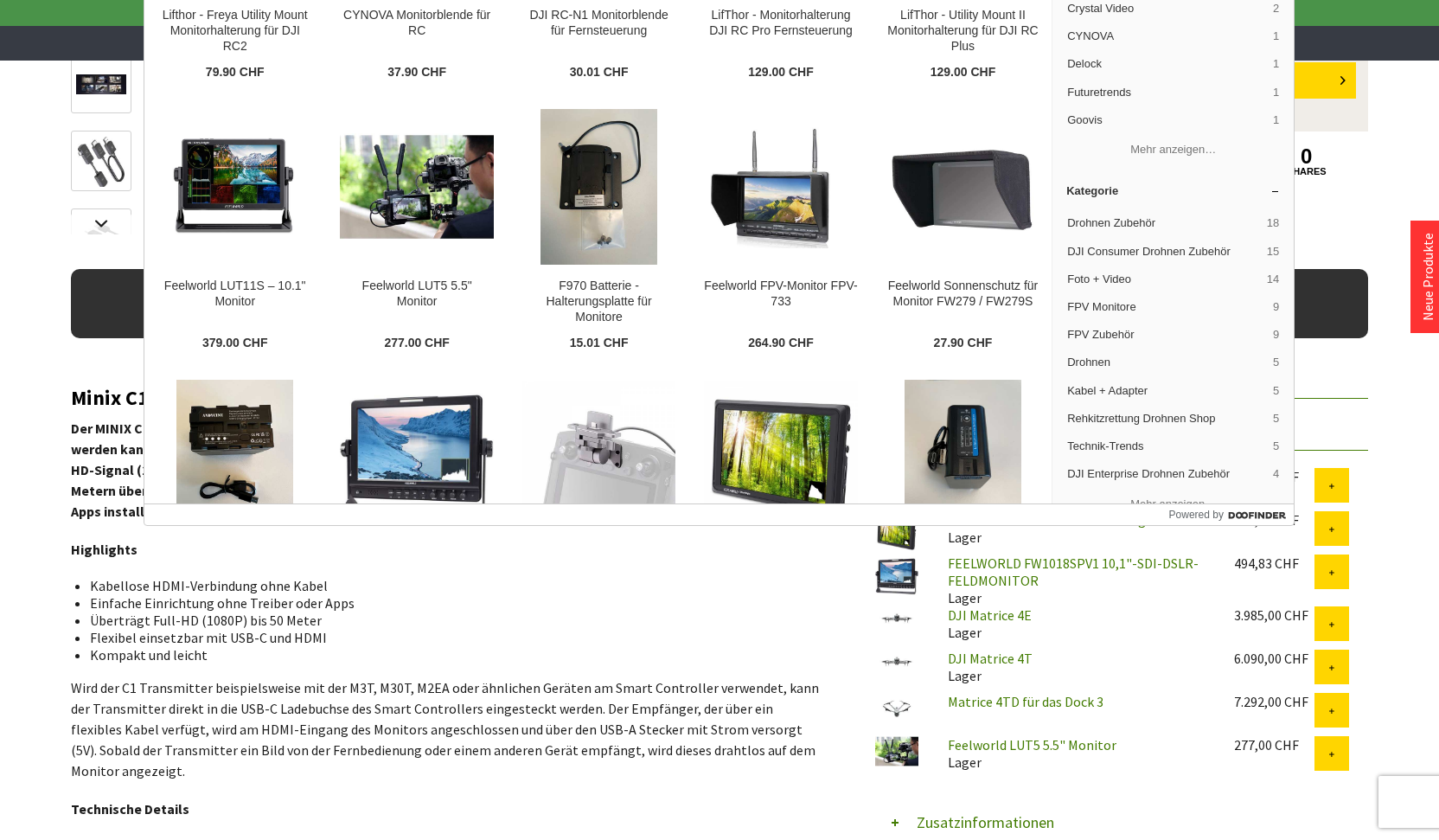
scroll to position [302, 0]
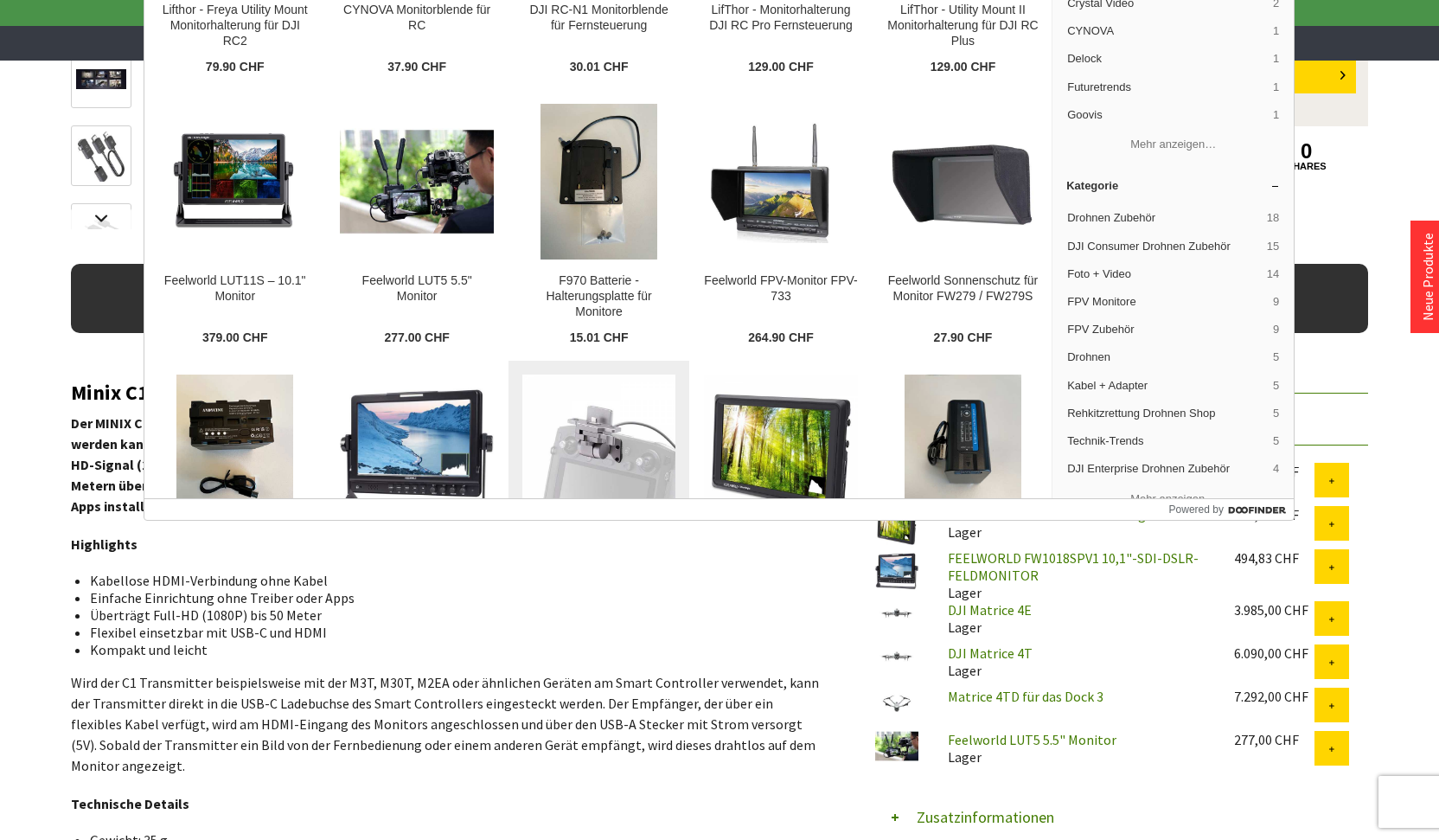
click at [605, 430] on img at bounding box center [599, 452] width 153 height 153
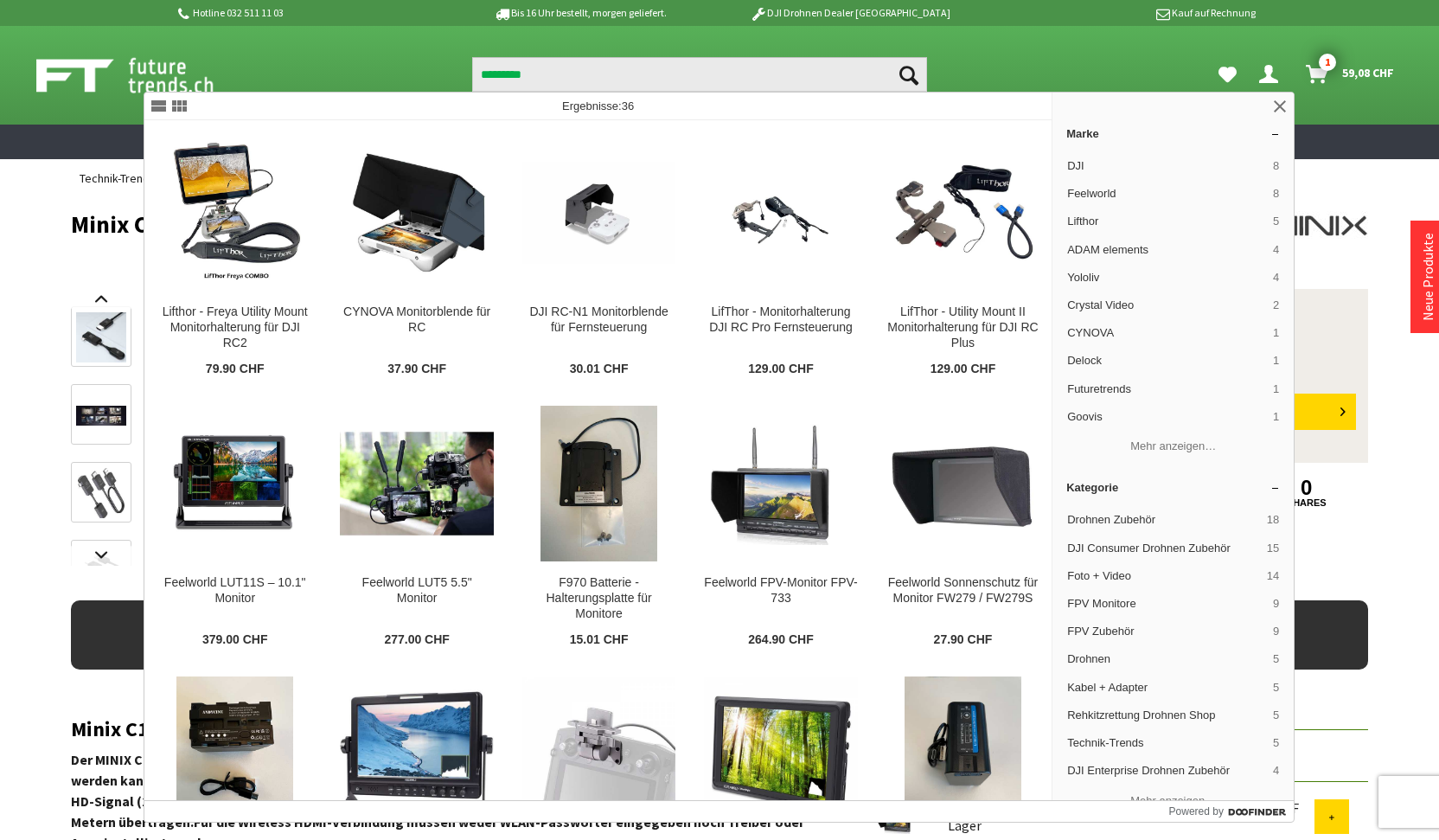
scroll to position [0, 0]
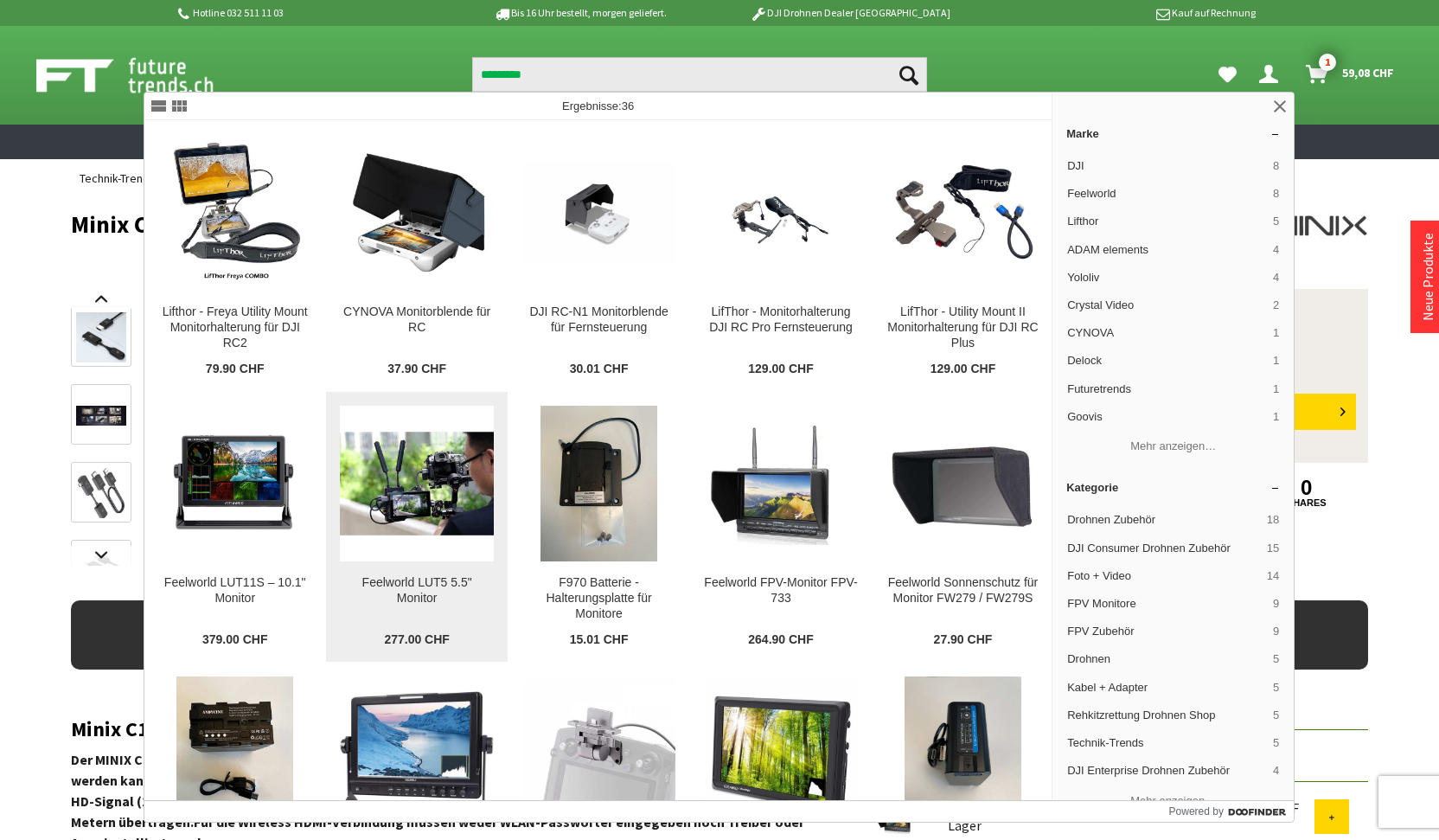
click at [432, 475] on img at bounding box center [417, 483] width 153 height 108
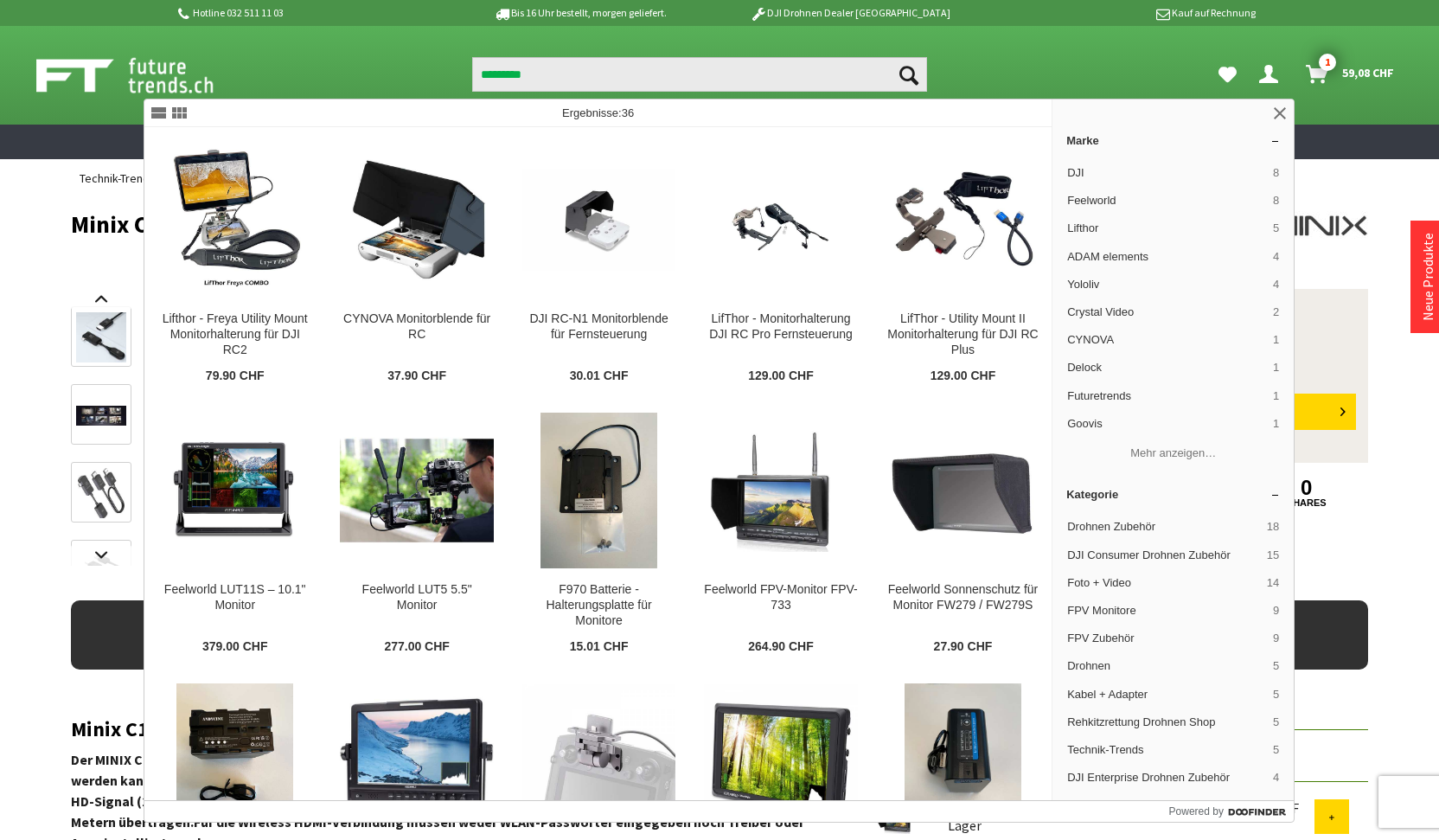
scroll to position [-1, 0]
click at [602, 58] on nav "Suchen ********* Suchen Dein Konto Menü schließen Dein Konto 1" at bounding box center [927, 72] width 969 height 38
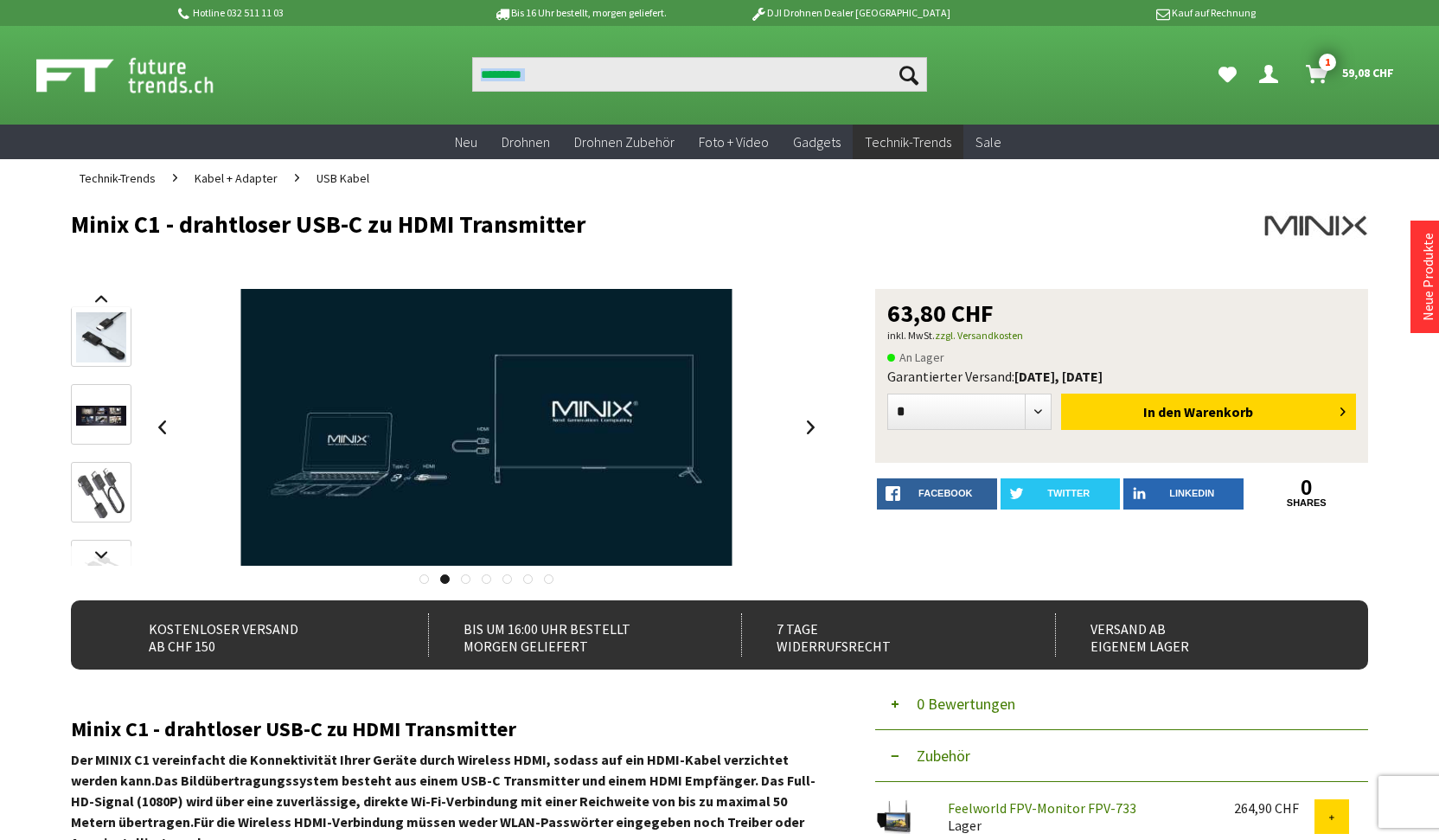
scroll to position [0, 0]
click at [600, 80] on input "*********" at bounding box center [699, 74] width 455 height 34
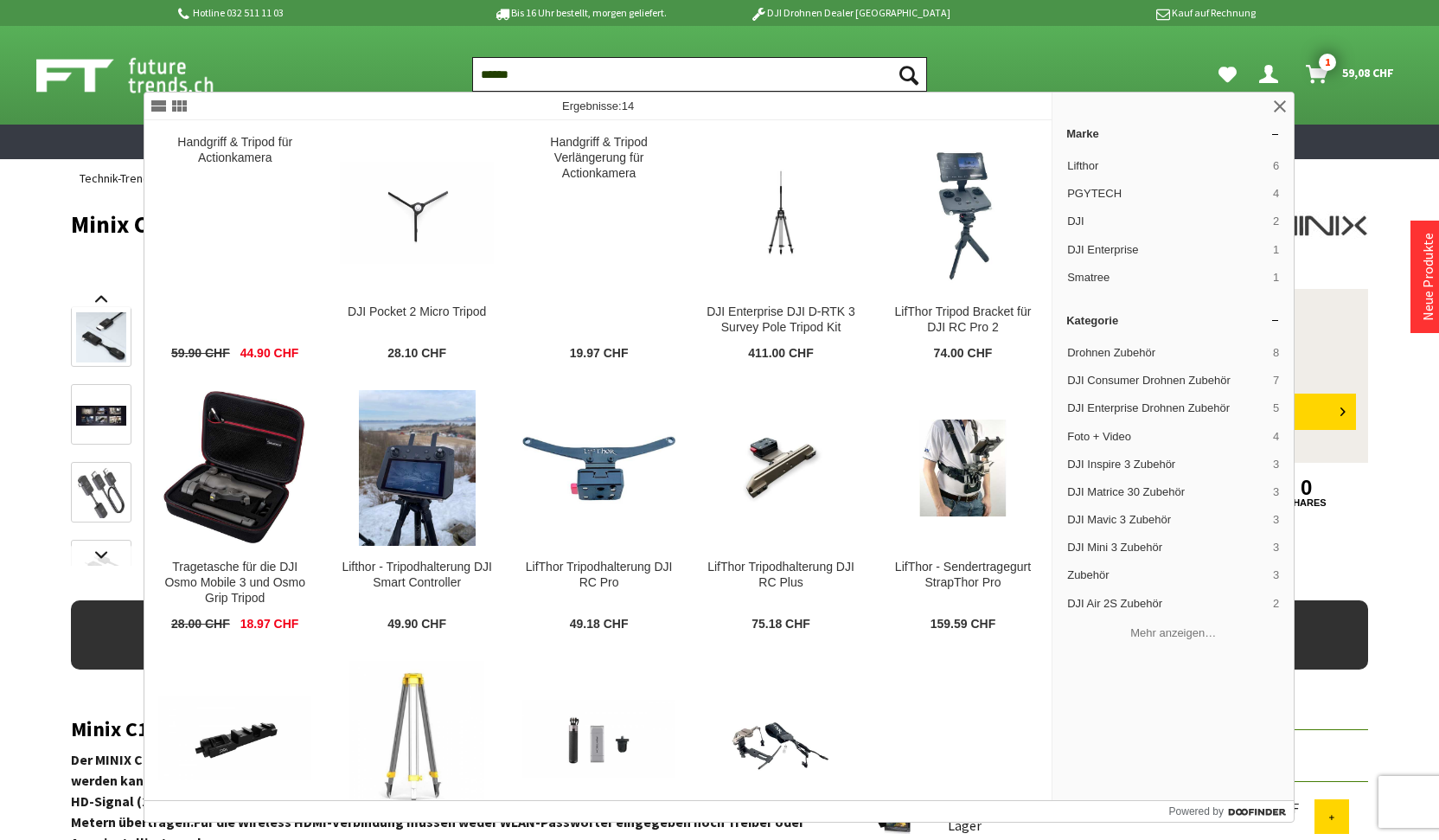
type input "******"
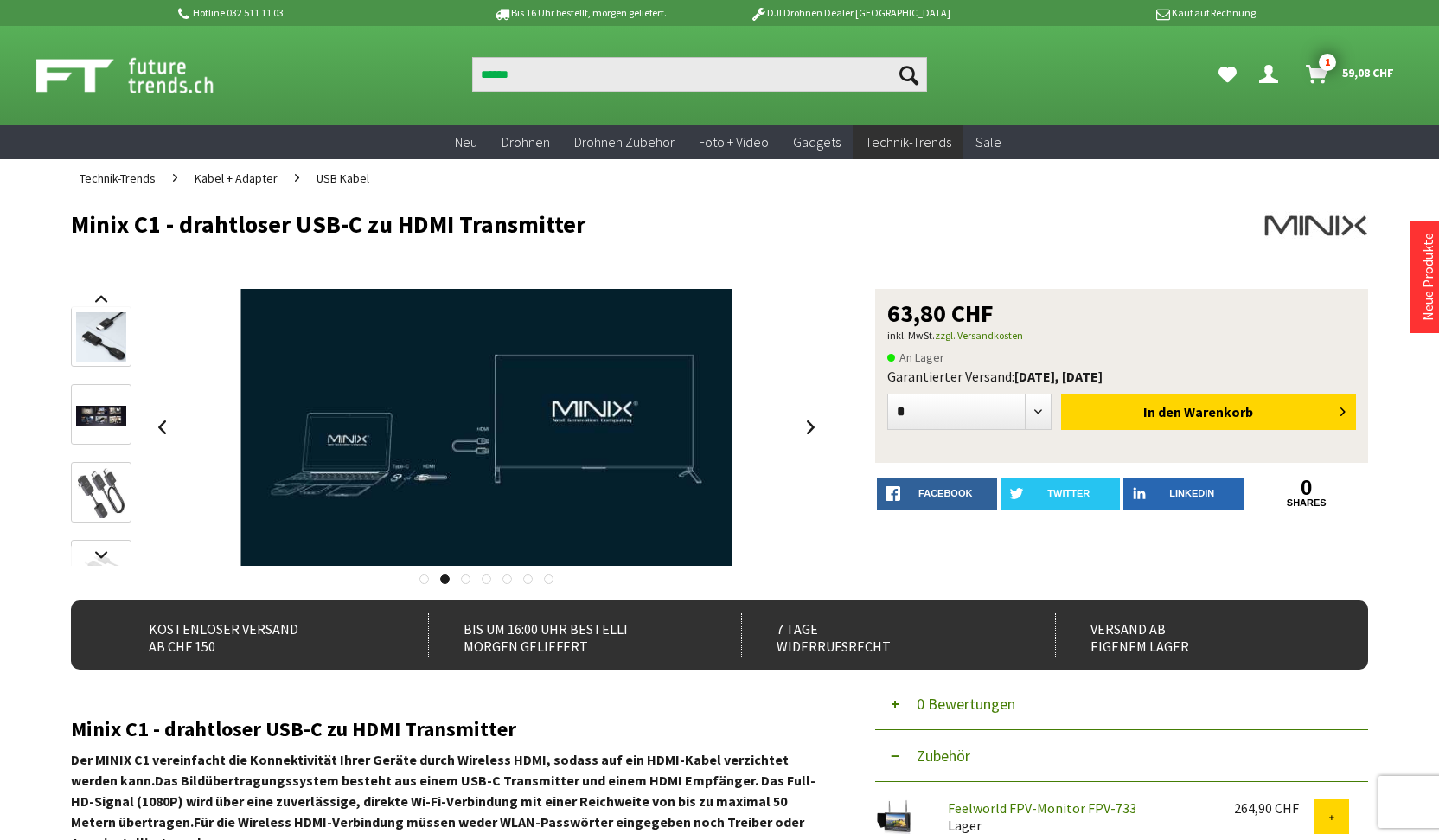
click at [1325, 63] on span "1" at bounding box center [1328, 63] width 18 height 18
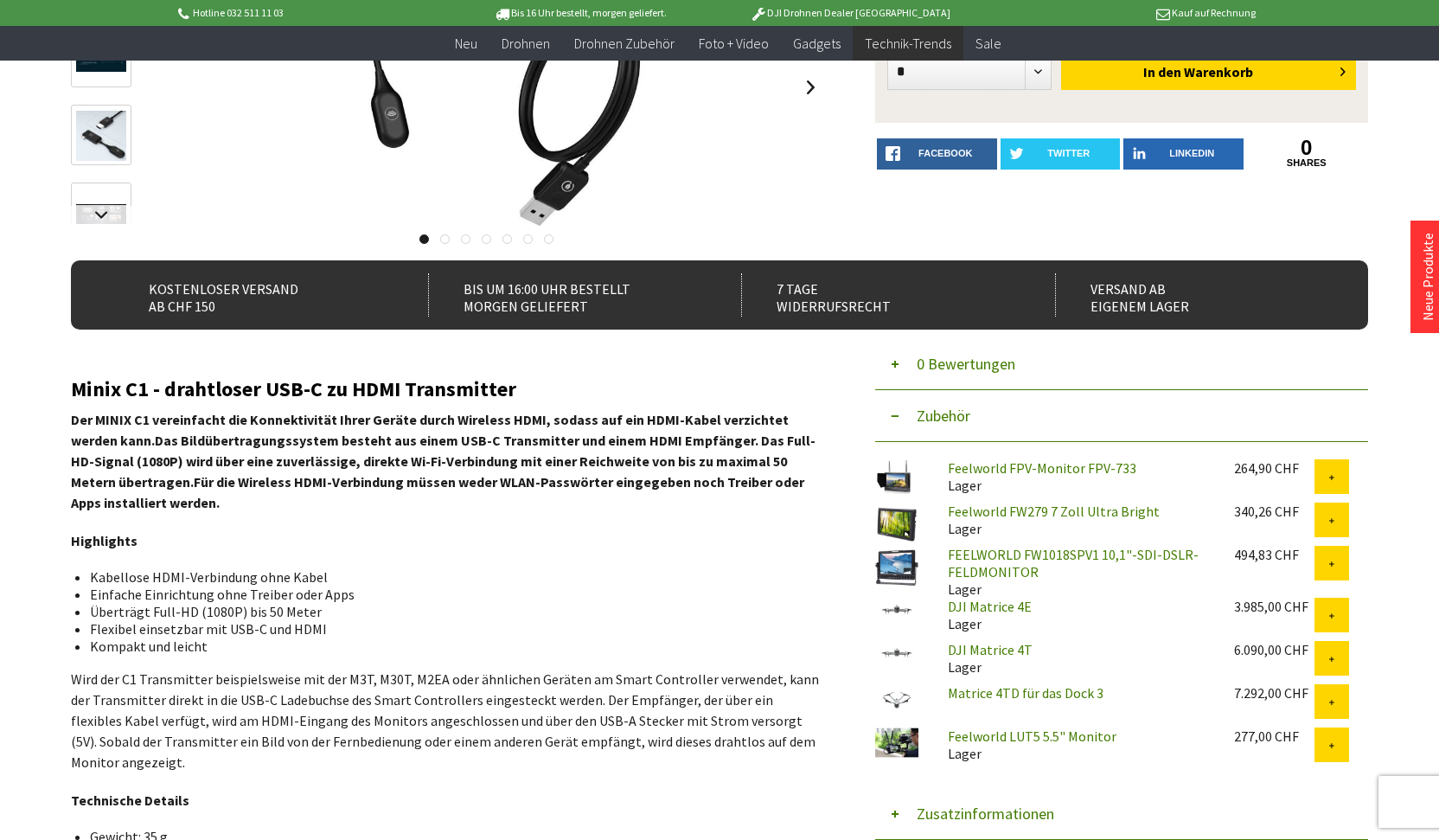
scroll to position [30, 0]
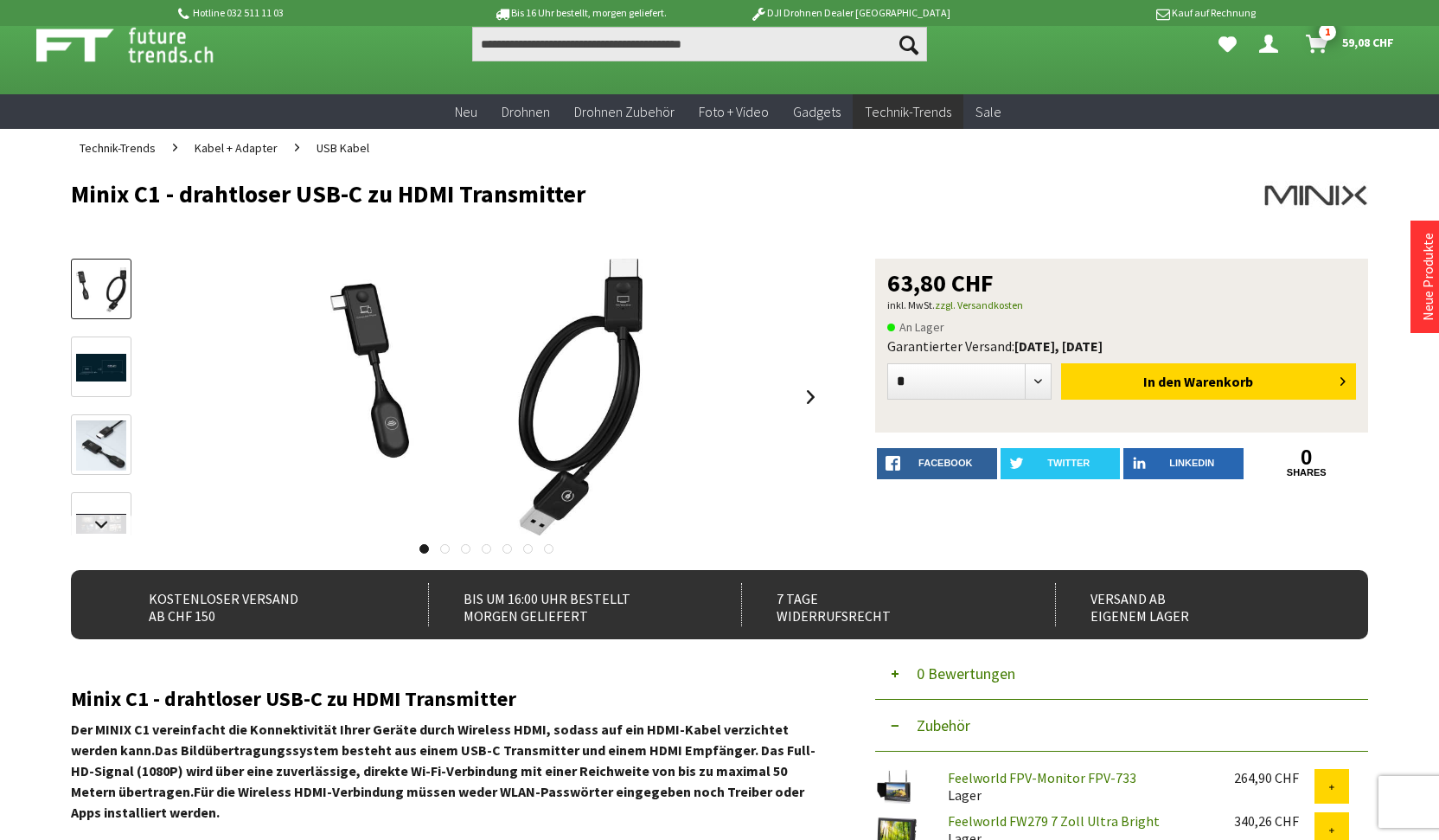
click at [348, 146] on span "USB Kabel" at bounding box center [343, 148] width 53 height 16
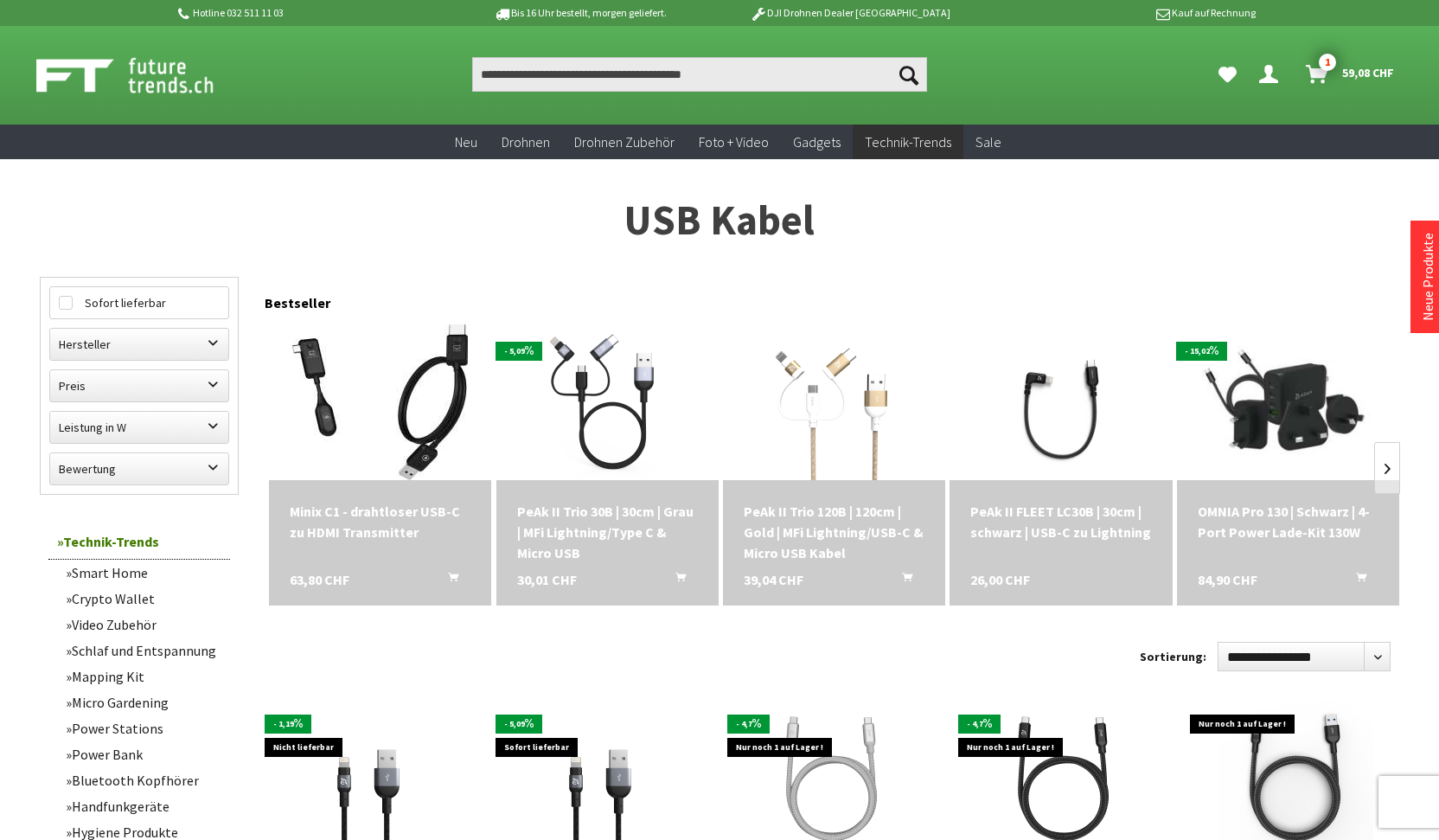
scroll to position [27, 0]
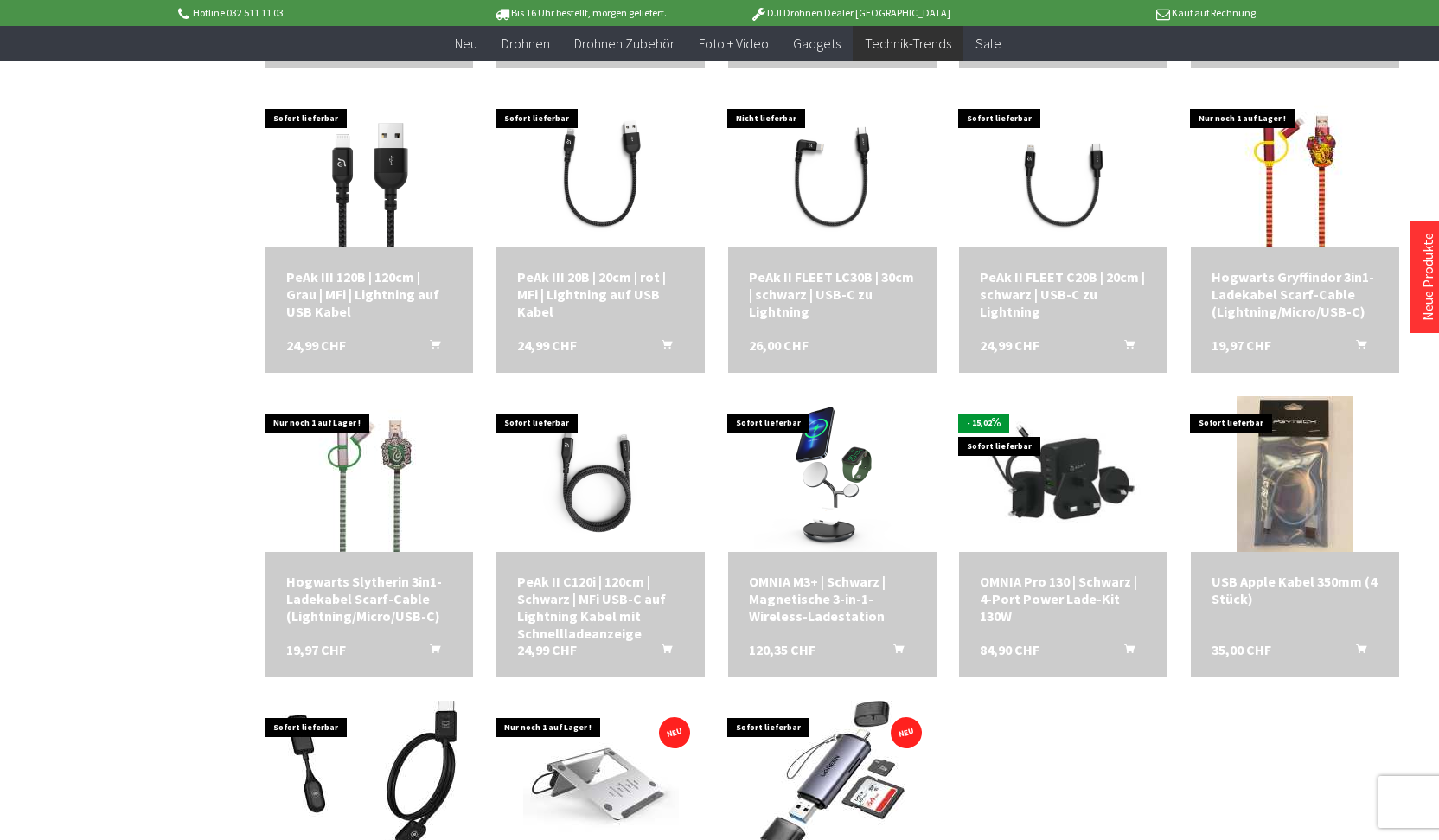
scroll to position [2090, 0]
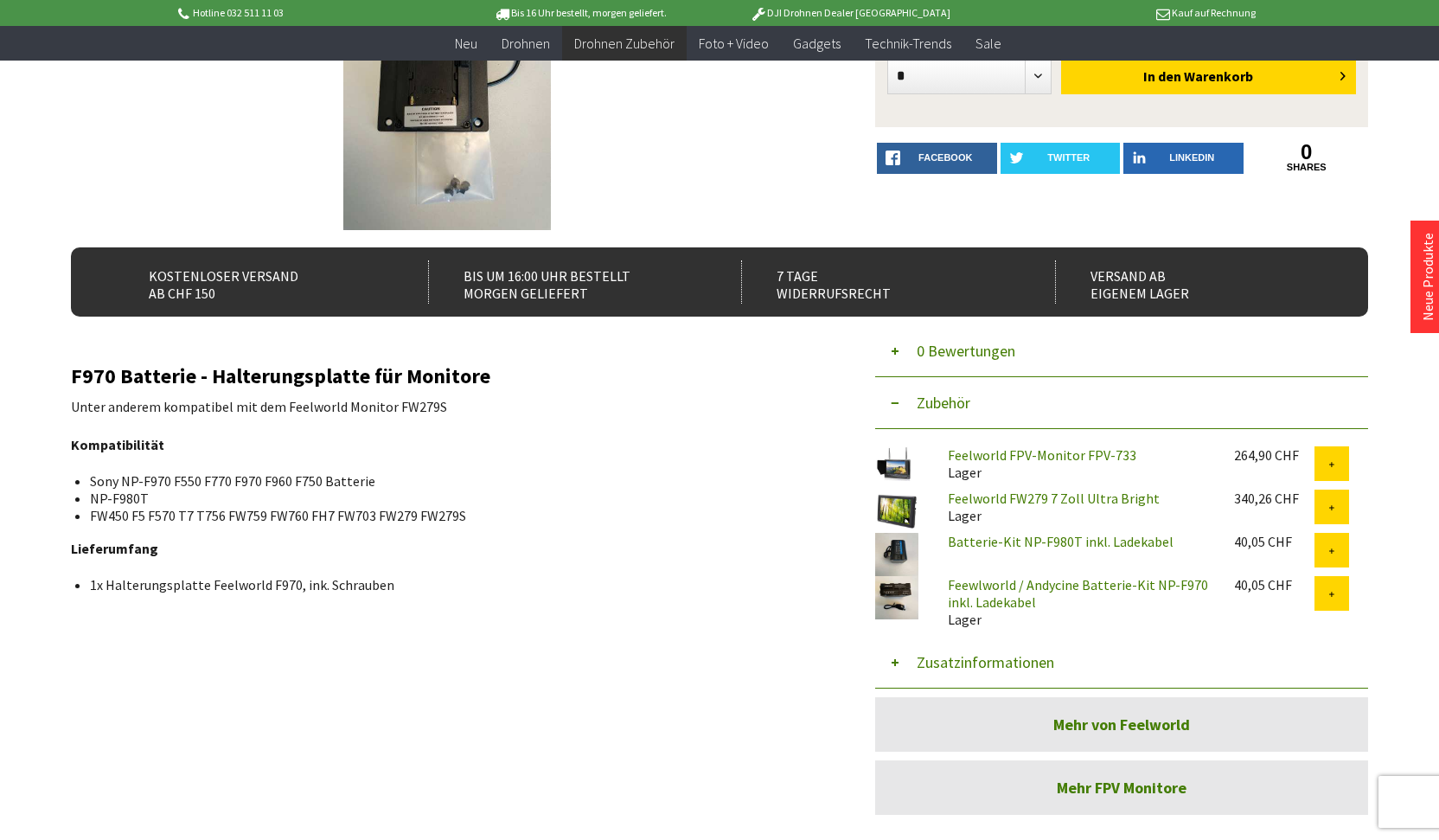
scroll to position [304, 0]
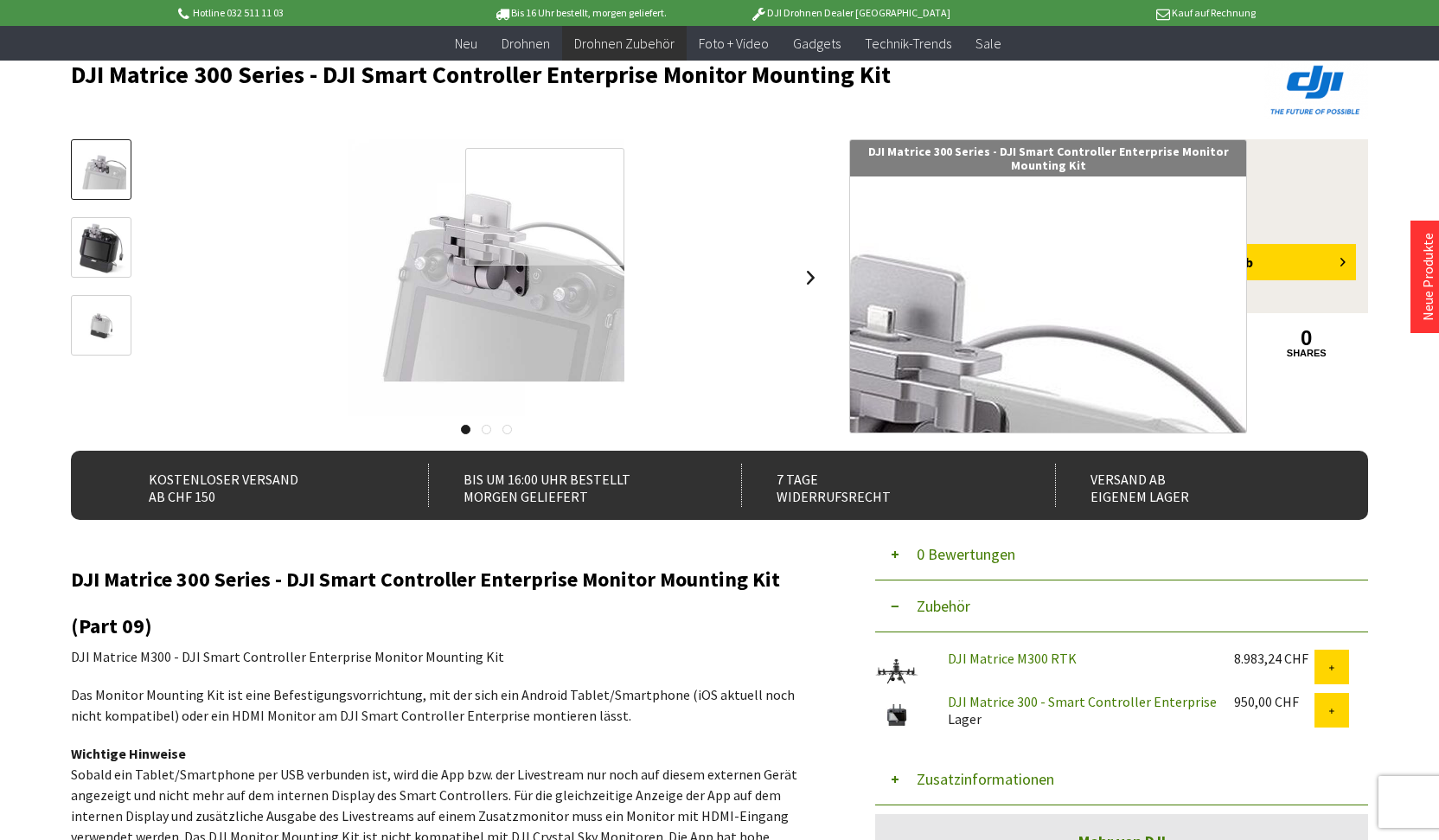
scroll to position [116, 0]
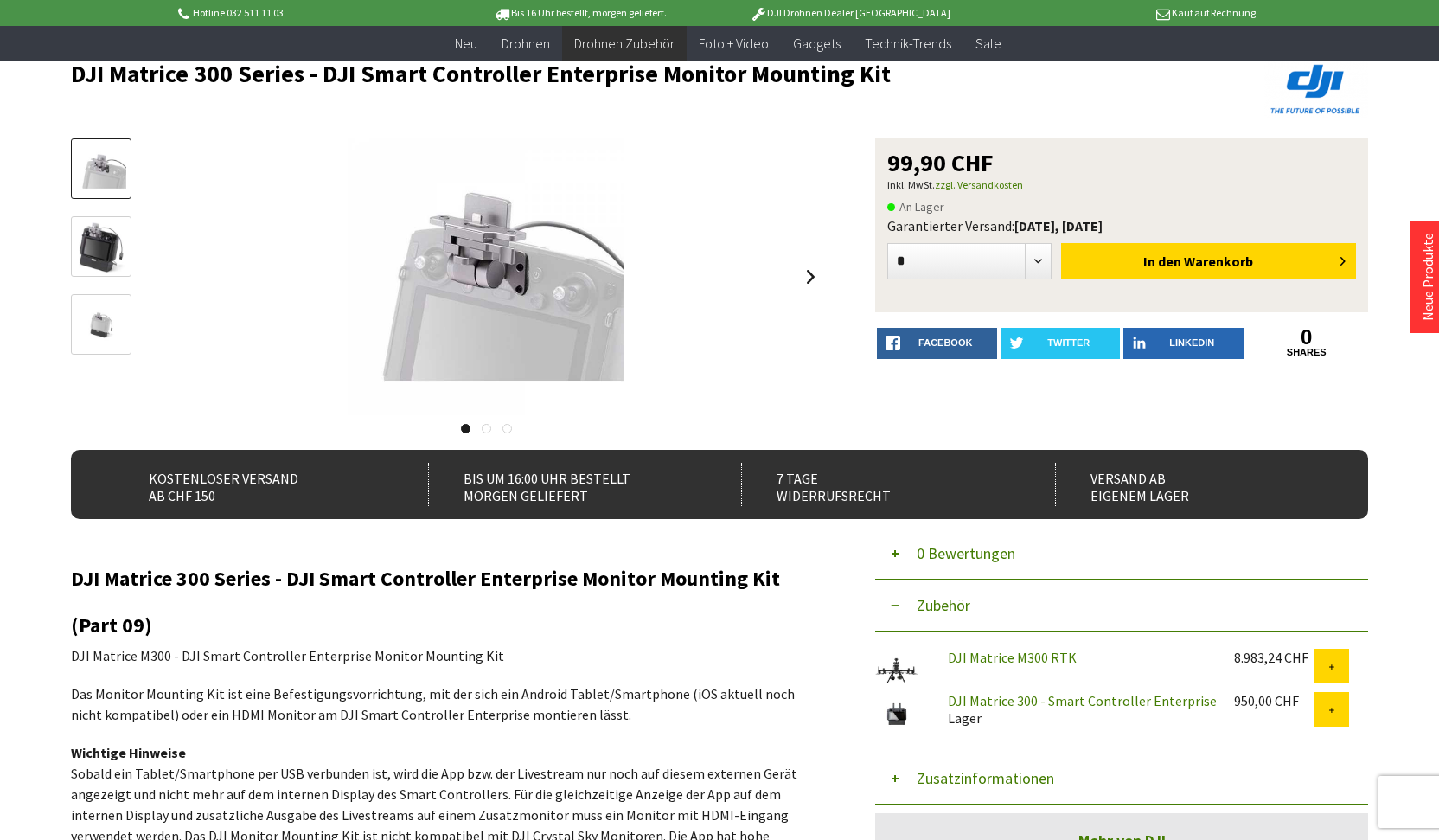
click at [554, 357] on img at bounding box center [486, 276] width 277 height 276
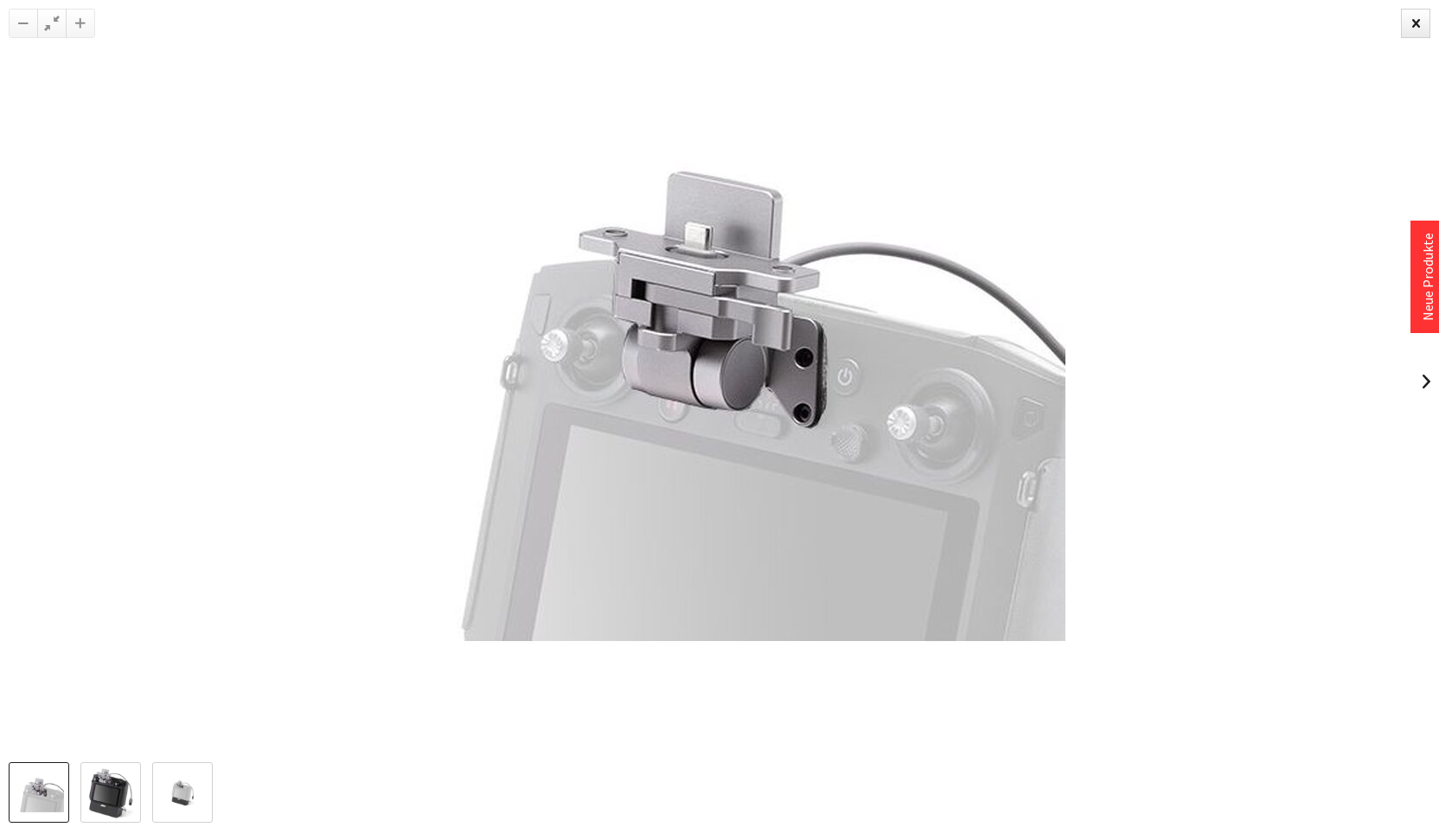
click at [554, 357] on img at bounding box center [720, 381] width 692 height 692
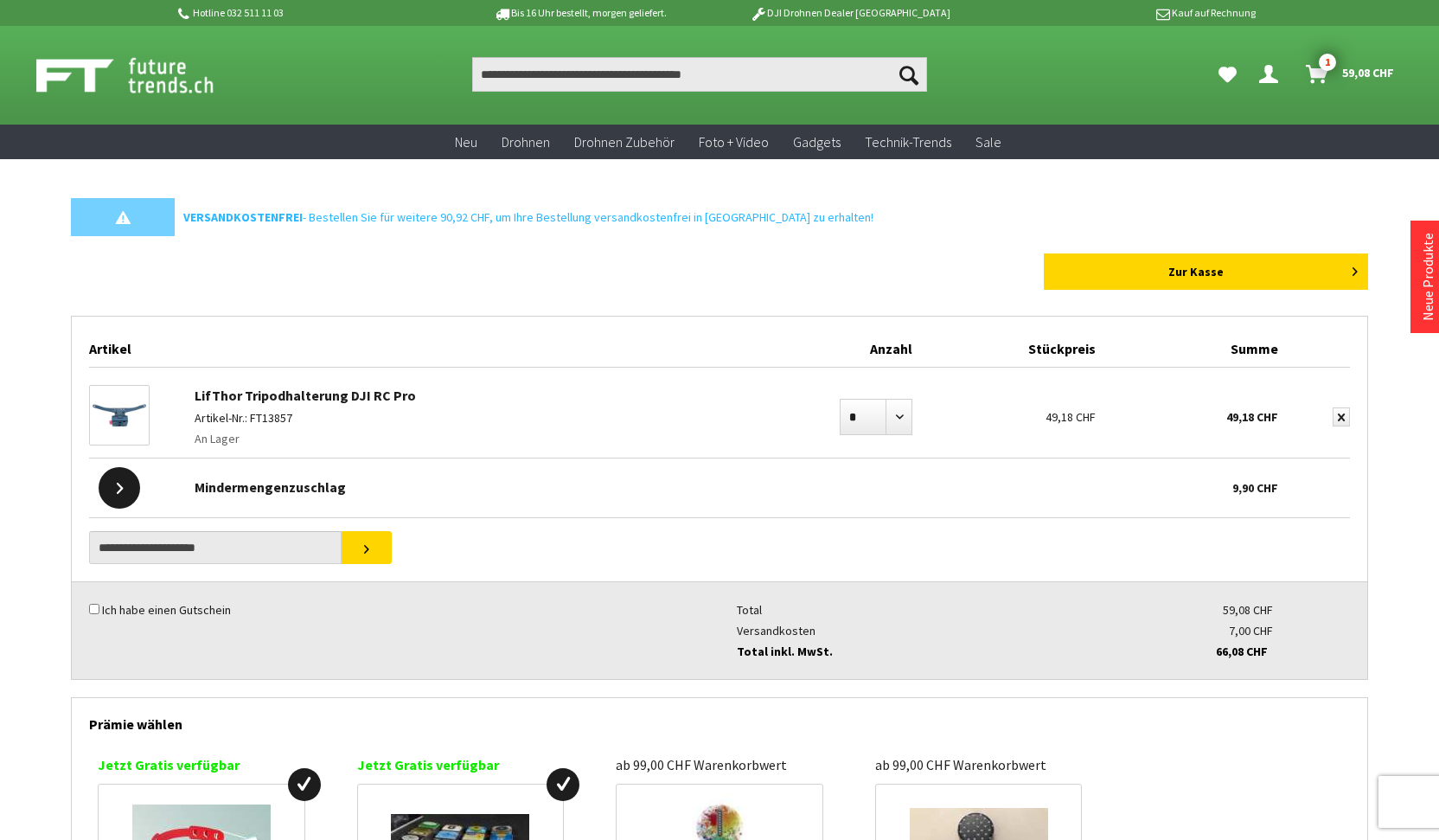
drag, startPoint x: 428, startPoint y: 392, endPoint x: 196, endPoint y: 397, distance: 232.1
click at [196, 397] on div "LifThor Tripodhalterung DJI RC Pro Artikel-Nr.: FT13857 An Lager" at bounding box center [484, 416] width 597 height 81
click at [333, 401] on link "LifThor Tripodhalterung DJI RC Pro" at bounding box center [305, 395] width 221 height 18
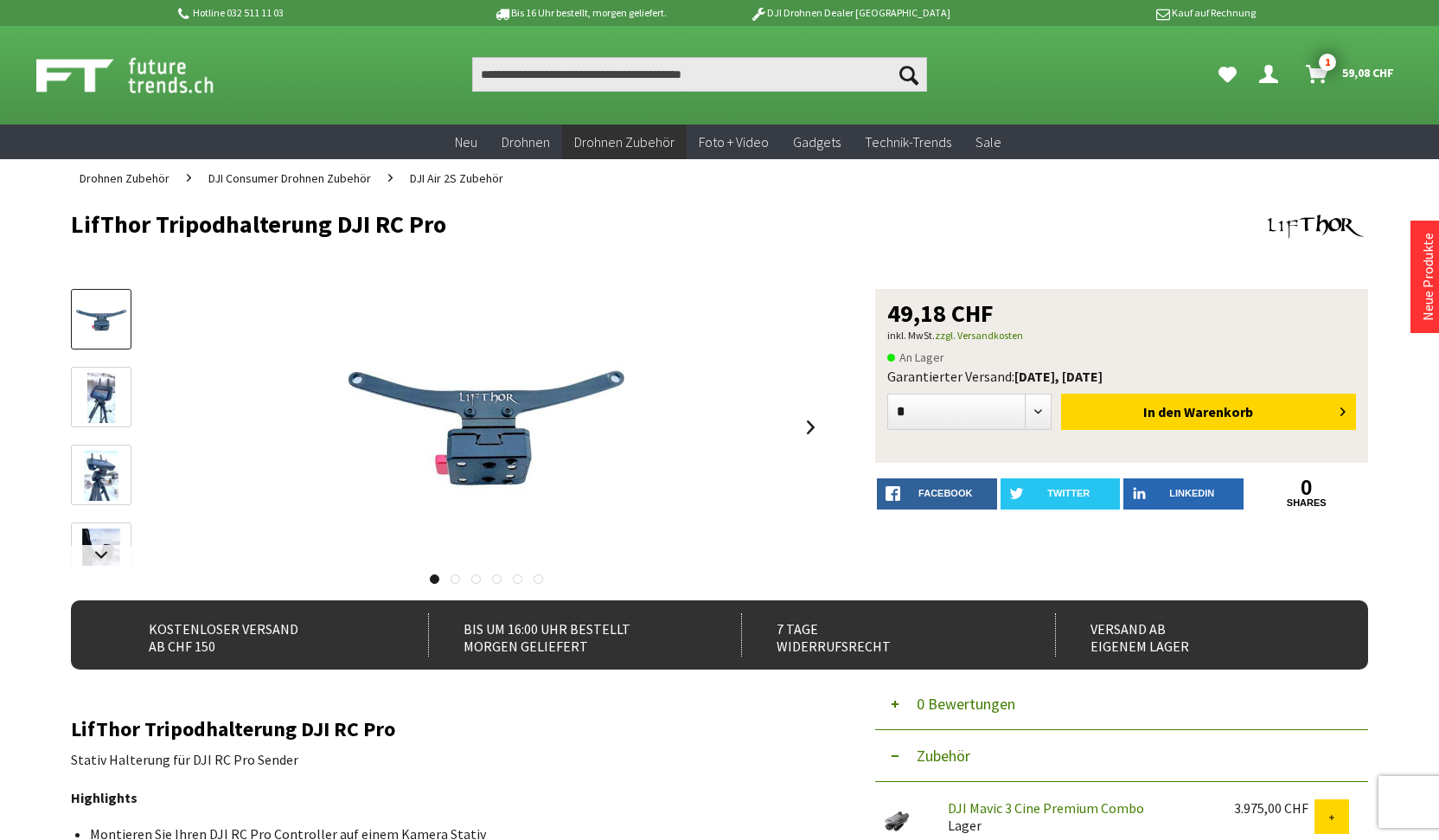
drag, startPoint x: 454, startPoint y: 221, endPoint x: 70, endPoint y: 219, distance: 384.0
click at [70, 219] on div "Menü schließen Kategorien Neu Drohnen Drohnen Zubehör DJI Enterprise Drohnen Zu…" at bounding box center [719, 709] width 1384 height 1024
